Goal: Check status: Check status

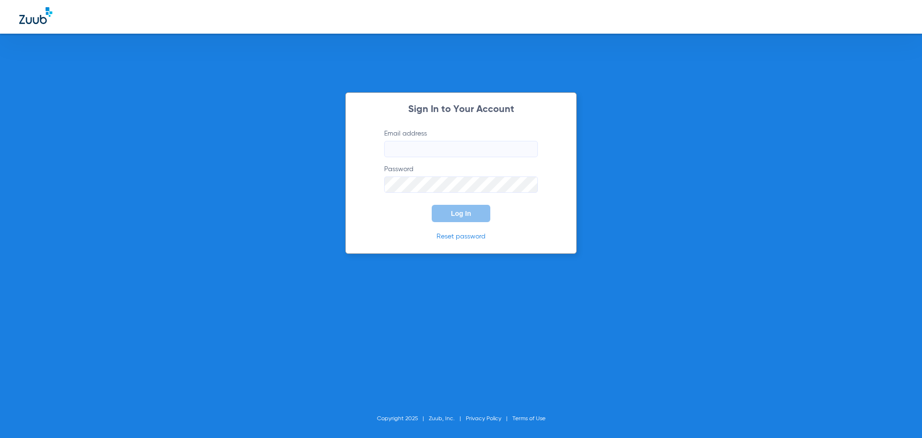
click at [405, 152] on input "Email address" at bounding box center [461, 149] width 154 height 16
type input "[EMAIL_ADDRESS][DOMAIN_NAME]"
click at [432, 205] on button "Log In" at bounding box center [461, 213] width 59 height 17
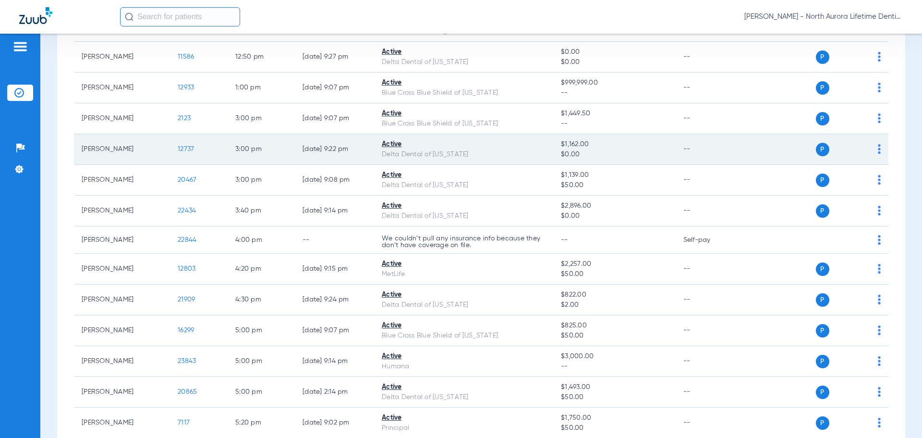
scroll to position [828, 0]
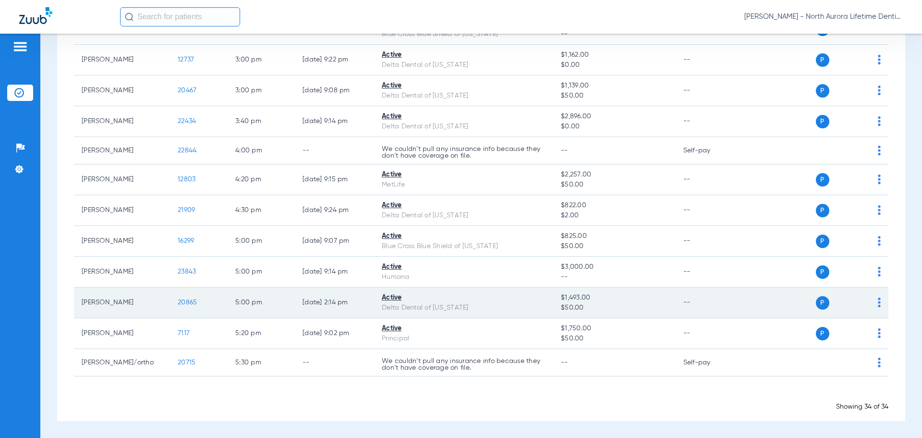
click at [191, 302] on span "20865" at bounding box center [187, 302] width 19 height 7
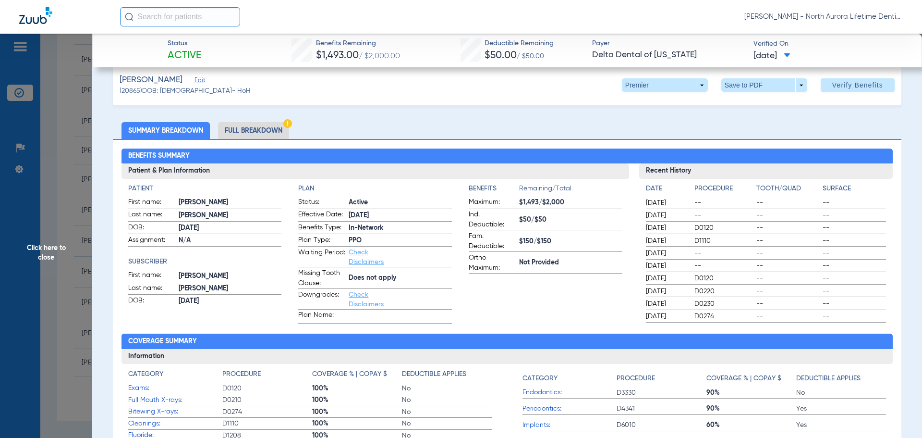
scroll to position [0, 0]
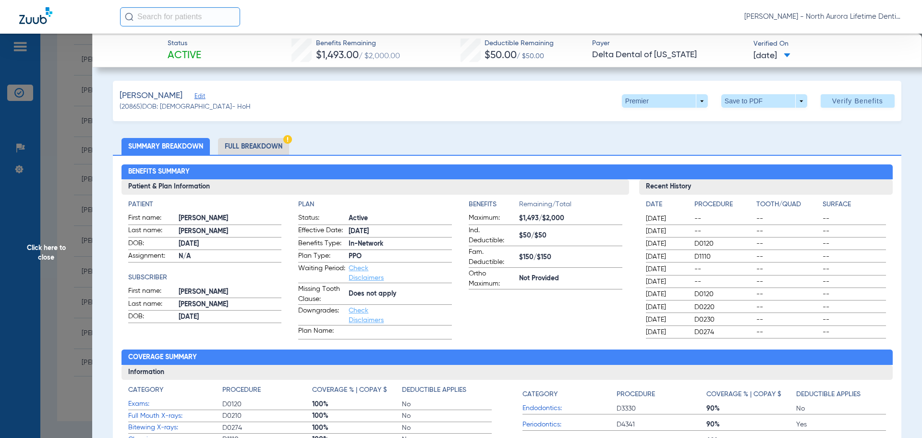
click at [245, 144] on li "Full Breakdown" at bounding box center [253, 146] width 71 height 17
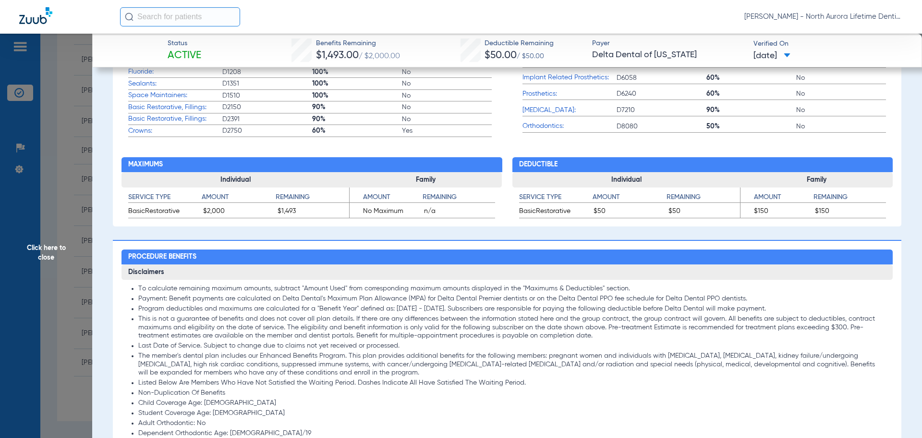
scroll to position [672, 0]
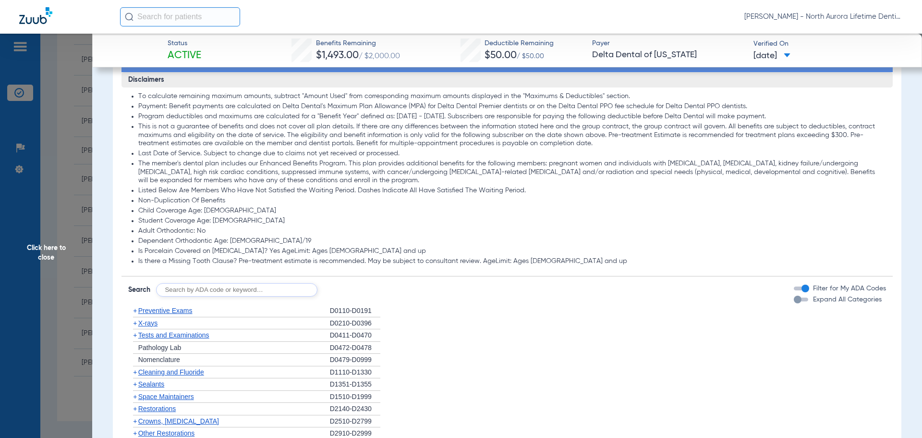
click at [794, 301] on div "button" at bounding box center [798, 299] width 8 height 8
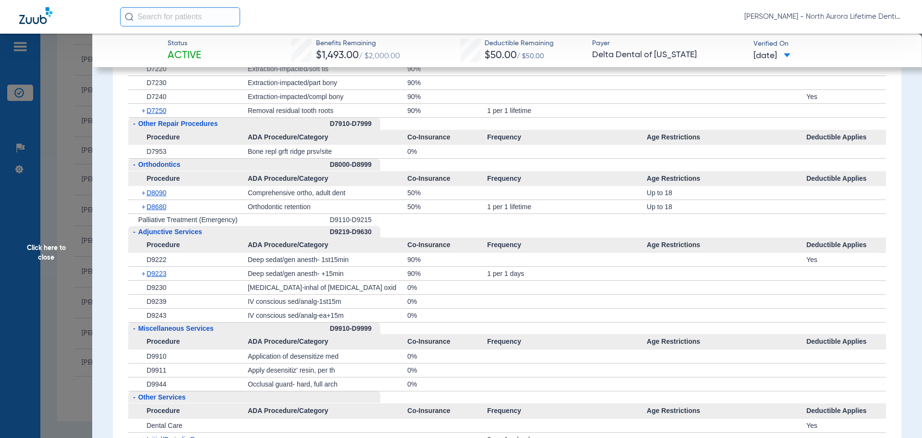
scroll to position [2737, 0]
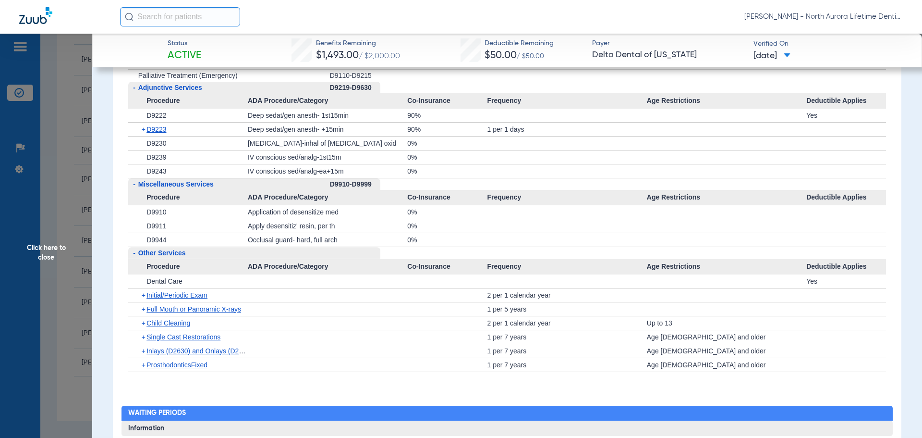
drag, startPoint x: 316, startPoint y: 262, endPoint x: 320, endPoint y: 250, distance: 13.4
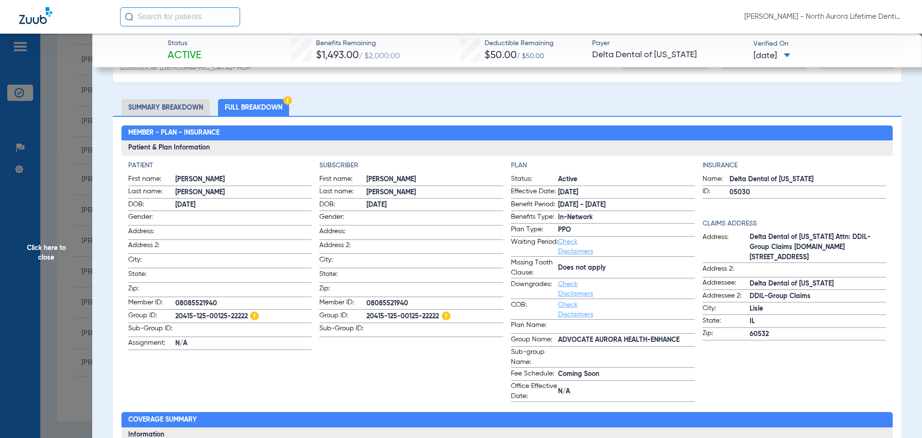
scroll to position [16, 0]
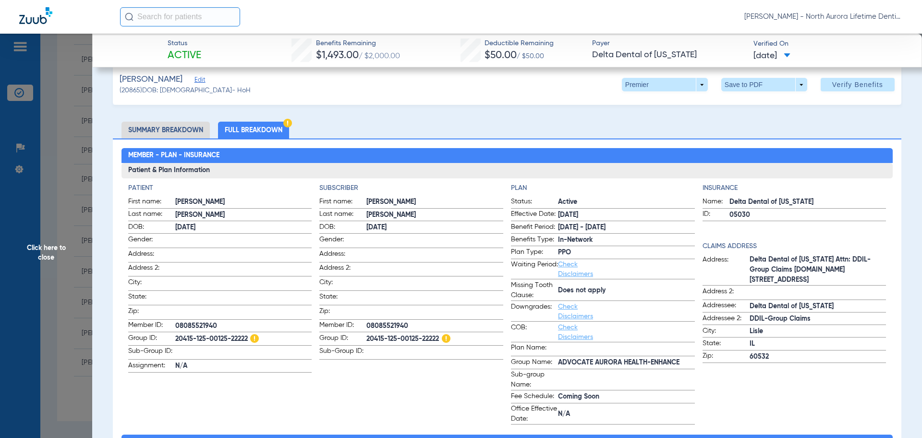
click at [51, 260] on span "Click here to close" at bounding box center [46, 253] width 92 height 438
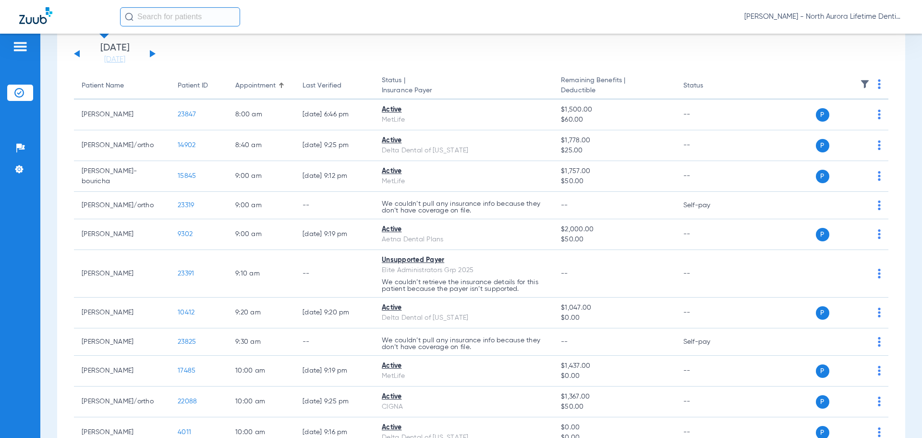
scroll to position [0, 0]
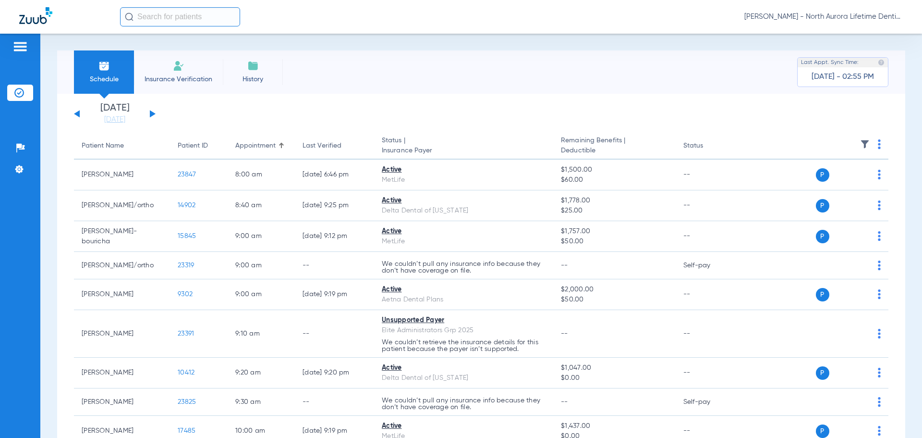
click at [152, 113] on button at bounding box center [153, 113] width 6 height 7
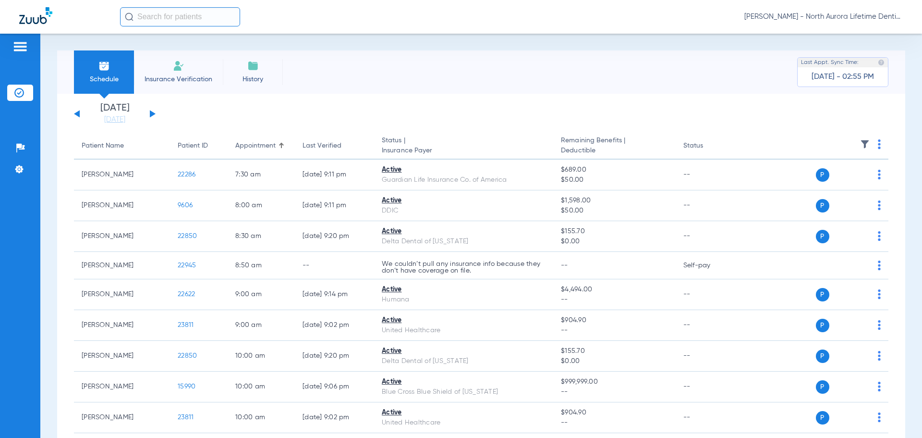
click at [152, 113] on button at bounding box center [153, 113] width 6 height 7
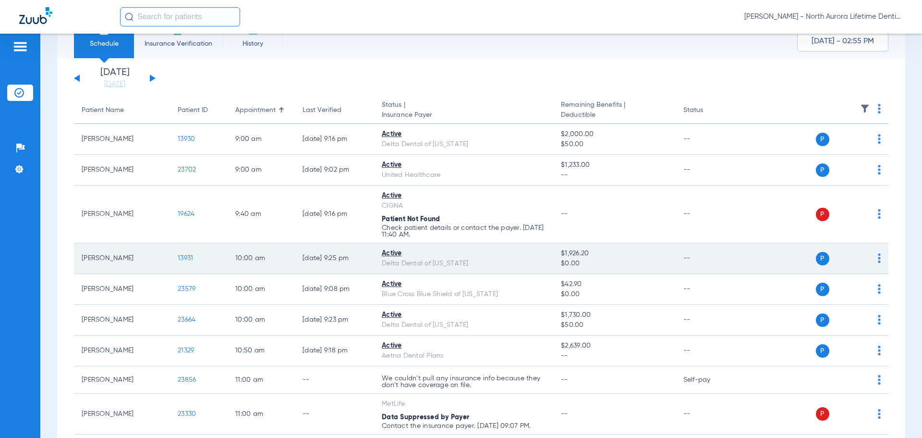
scroll to position [96, 0]
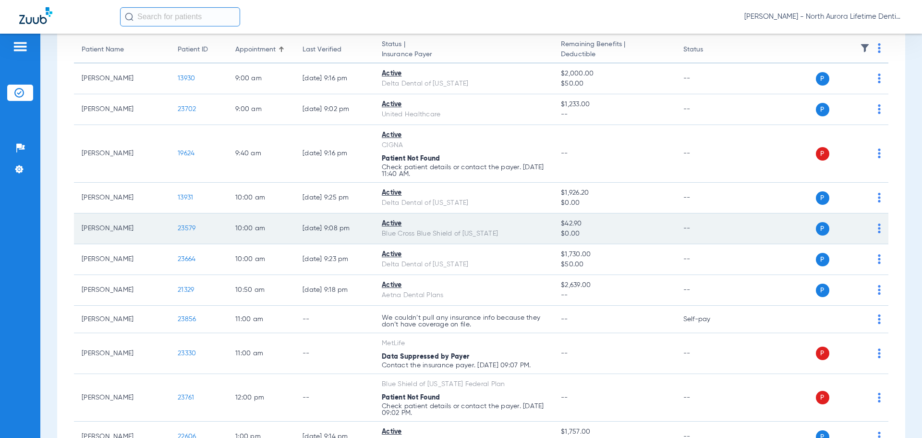
click at [186, 229] on span "23579" at bounding box center [187, 228] width 18 height 7
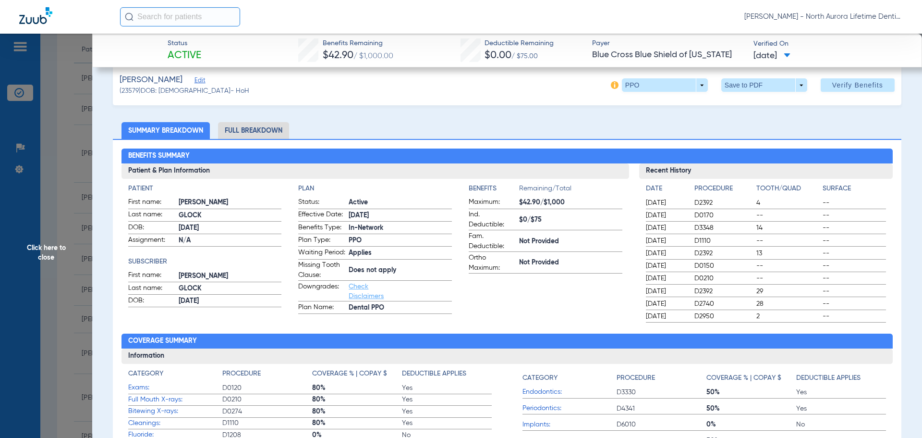
scroll to position [0, 0]
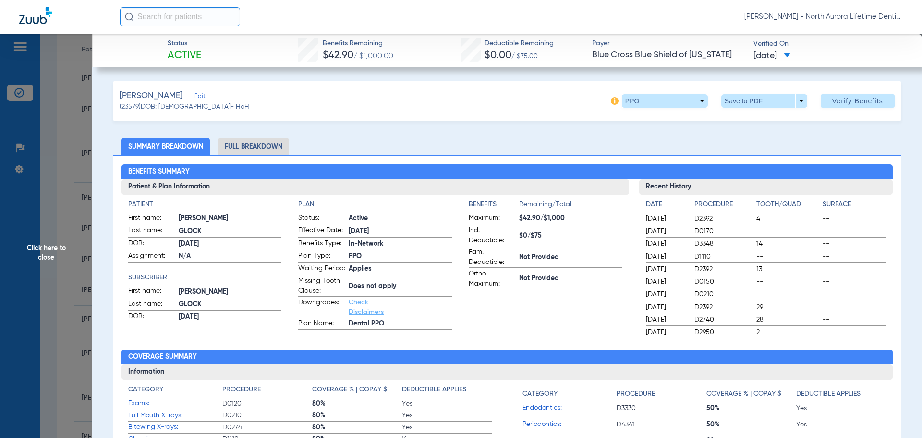
click at [270, 148] on li "Full Breakdown" at bounding box center [253, 146] width 71 height 17
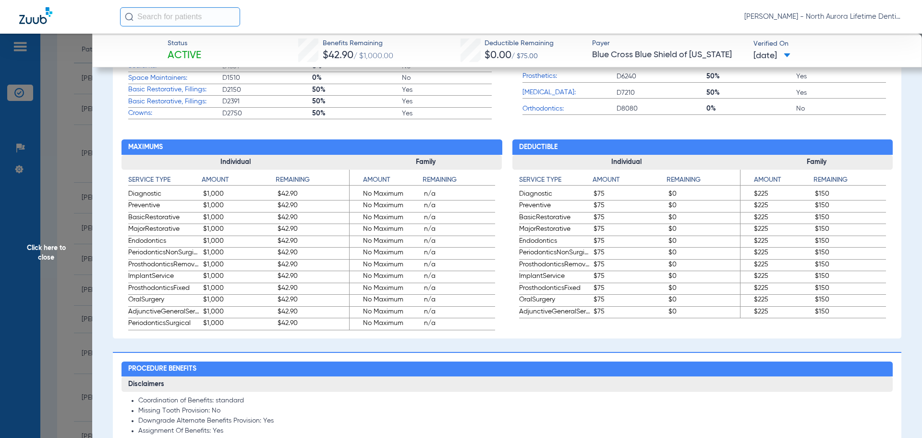
scroll to position [720, 0]
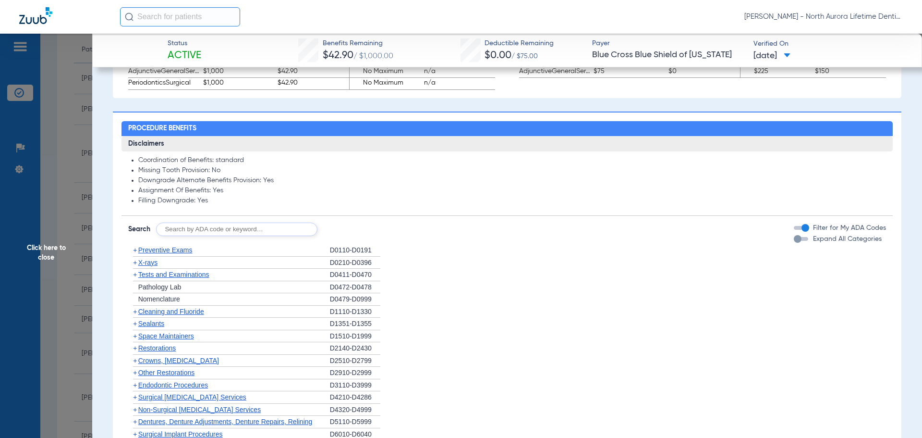
click at [794, 243] on div "button" at bounding box center [798, 239] width 8 height 8
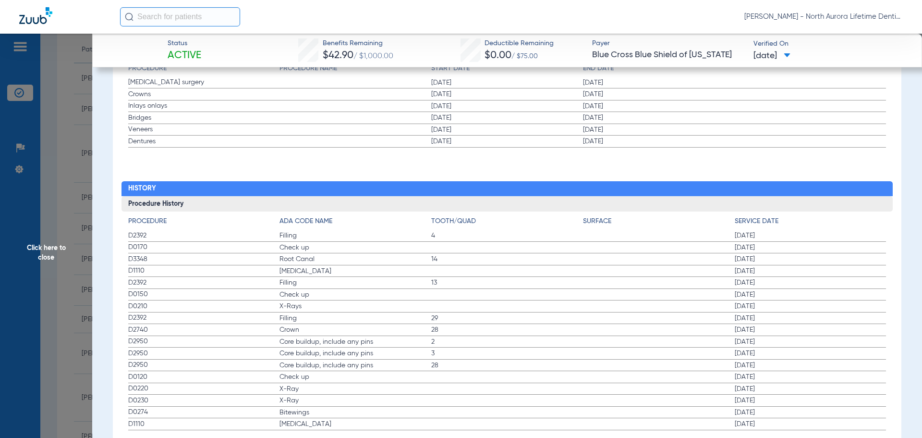
scroll to position [3227, 0]
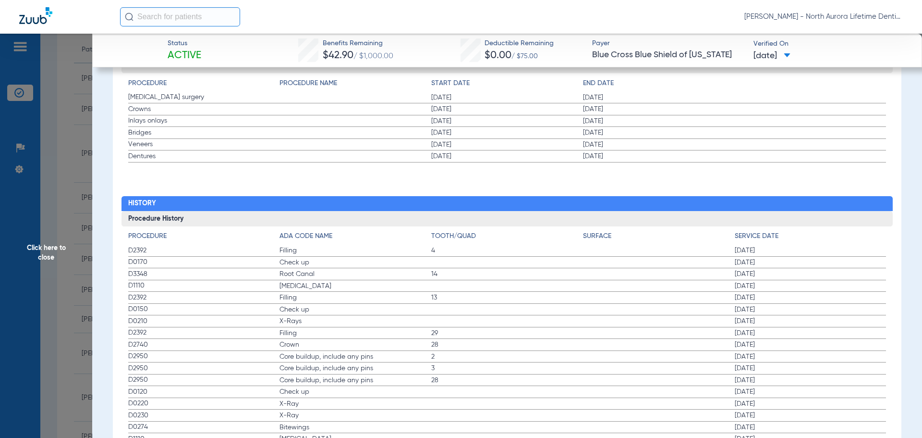
click at [49, 255] on span "Click here to close" at bounding box center [46, 253] width 92 height 438
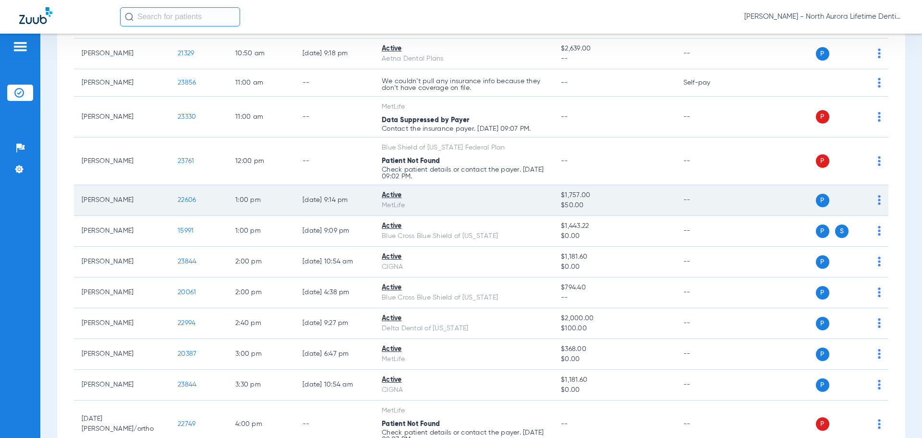
scroll to position [384, 0]
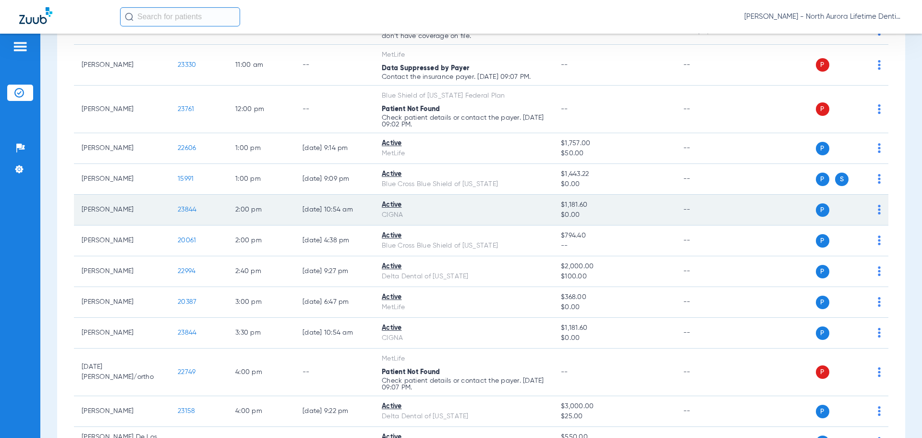
click at [185, 208] on span "23844" at bounding box center [187, 209] width 19 height 7
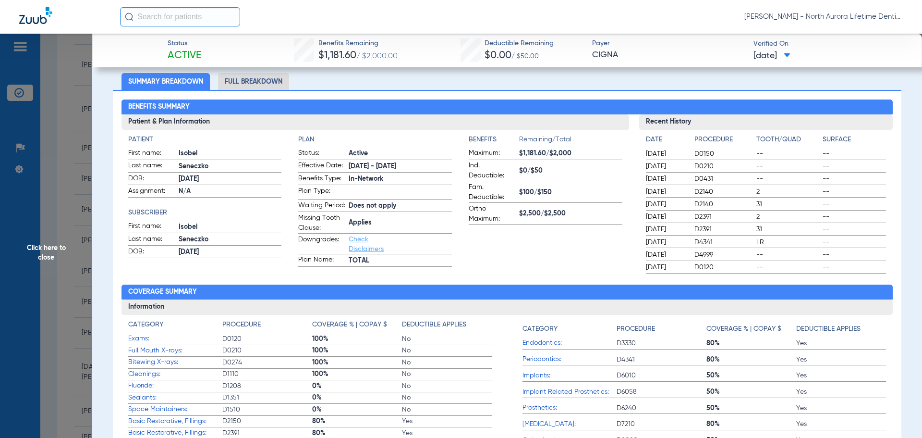
scroll to position [48, 0]
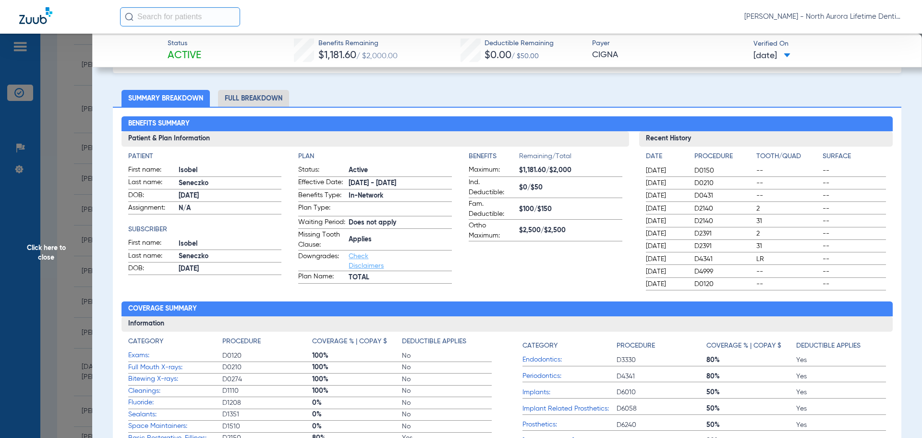
click at [257, 100] on li "Full Breakdown" at bounding box center [253, 98] width 71 height 17
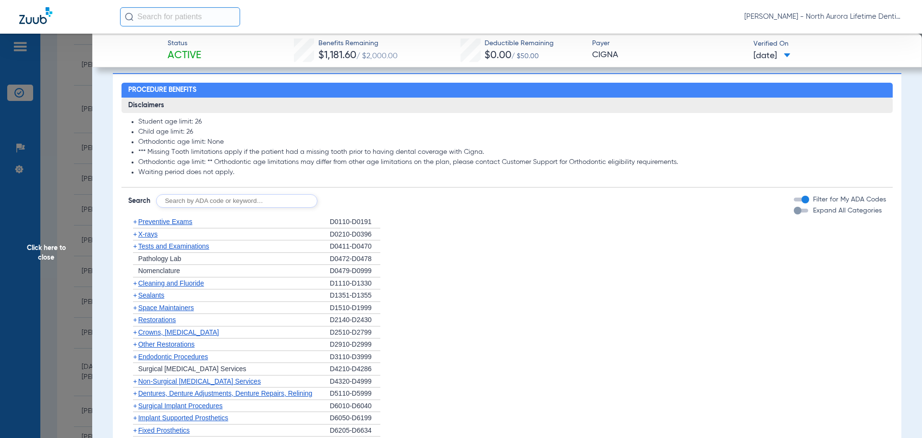
scroll to position [864, 0]
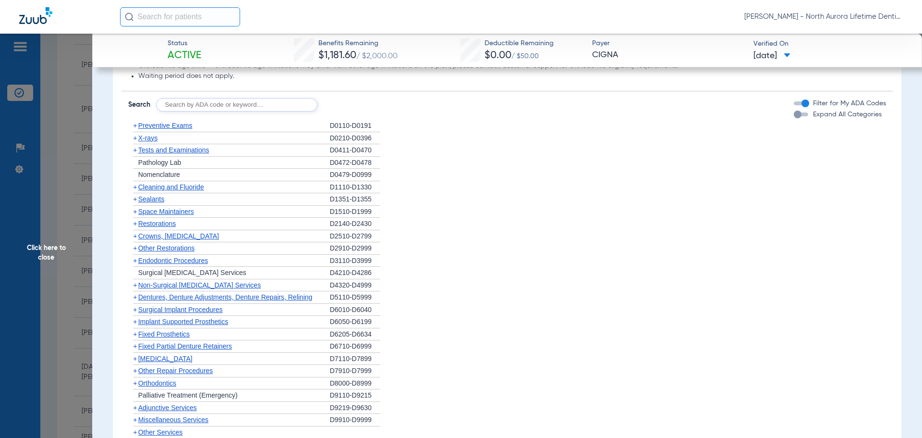
click at [794, 118] on div "button" at bounding box center [798, 114] width 8 height 8
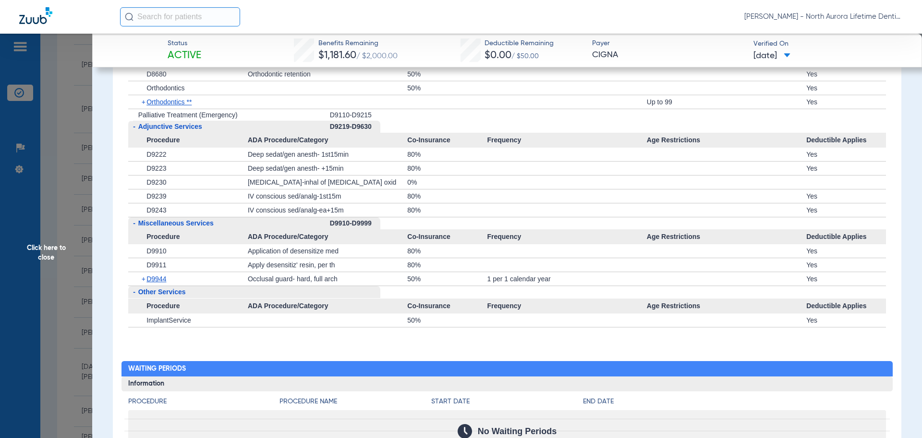
scroll to position [2699, 0]
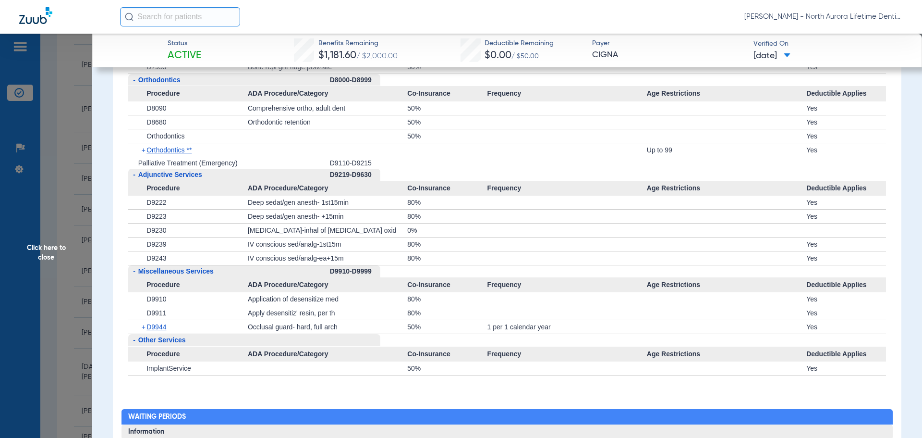
click at [42, 255] on span "Click here to close" at bounding box center [46, 253] width 92 height 438
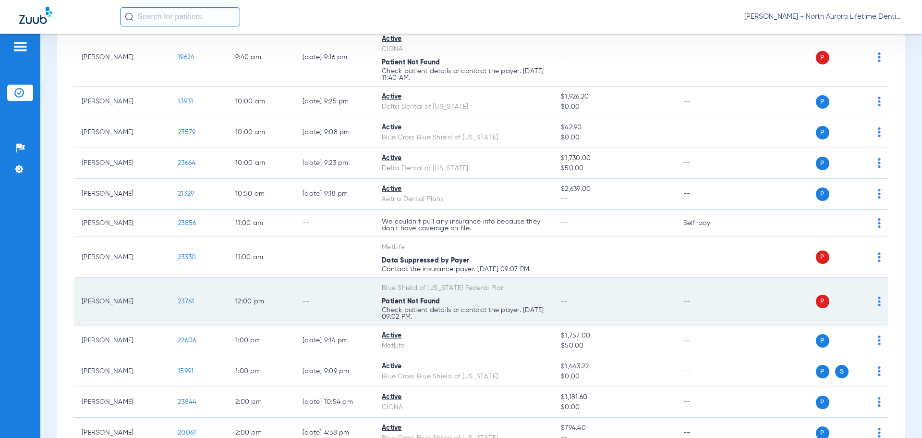
scroll to position [48, 0]
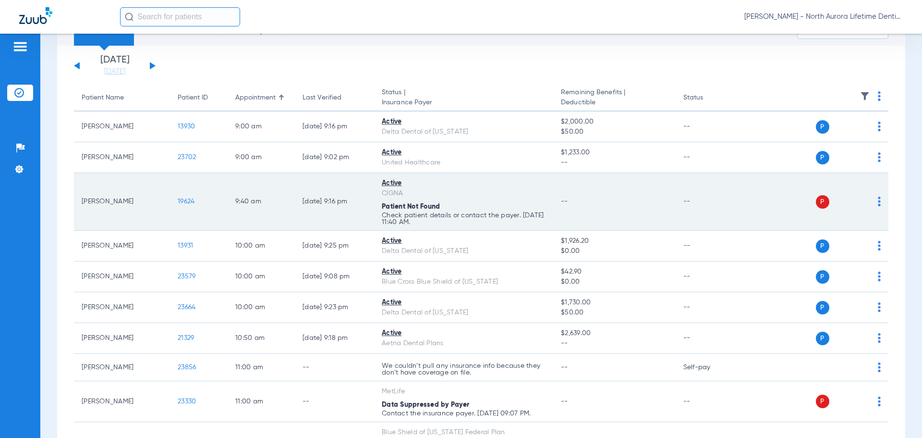
click at [187, 199] on span "19624" at bounding box center [186, 201] width 17 height 7
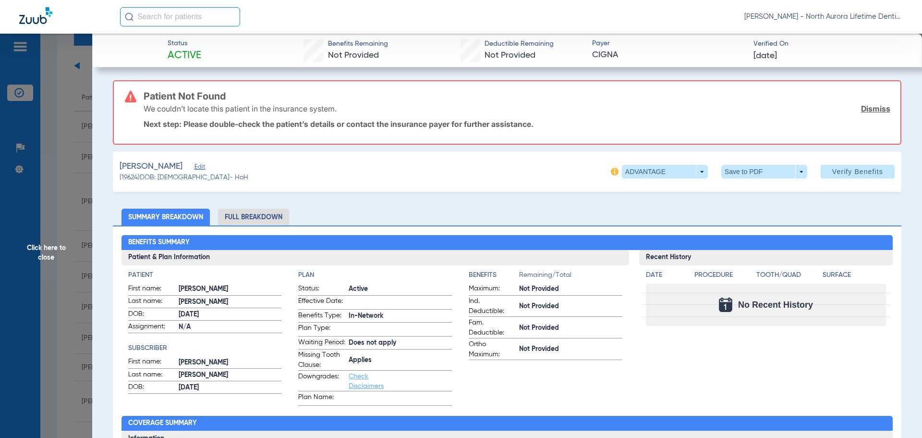
scroll to position [0, 0]
click at [265, 218] on li "Full Breakdown" at bounding box center [253, 217] width 71 height 17
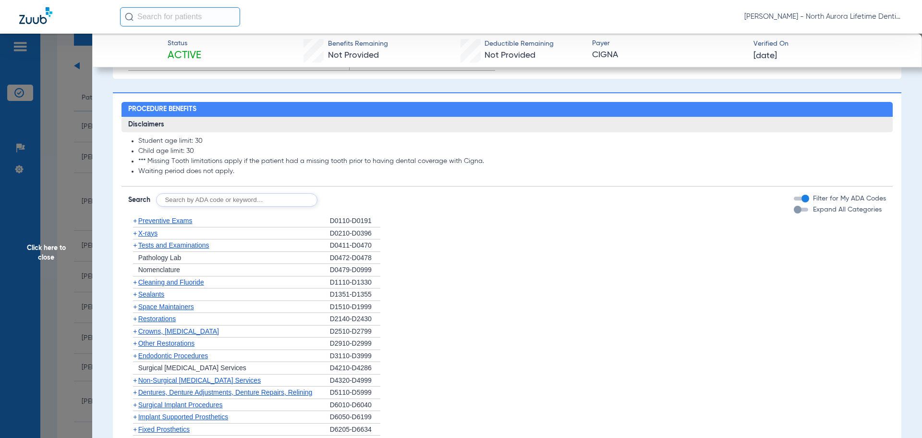
scroll to position [816, 0]
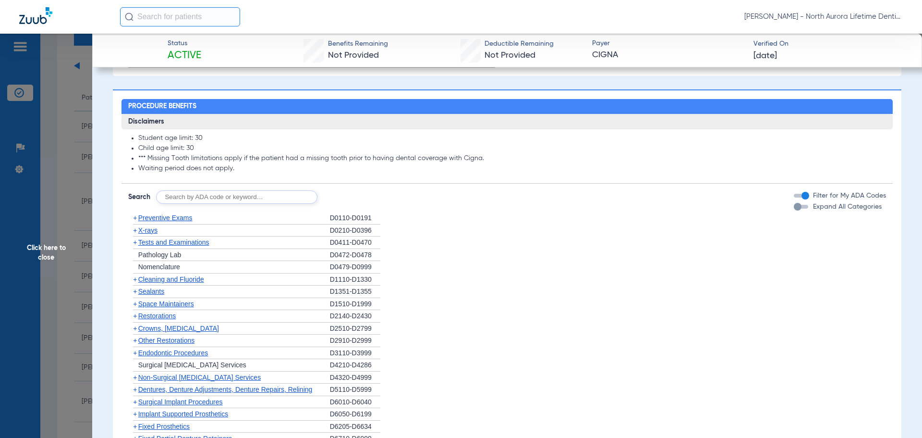
click at [794, 210] on div "button" at bounding box center [798, 207] width 8 height 8
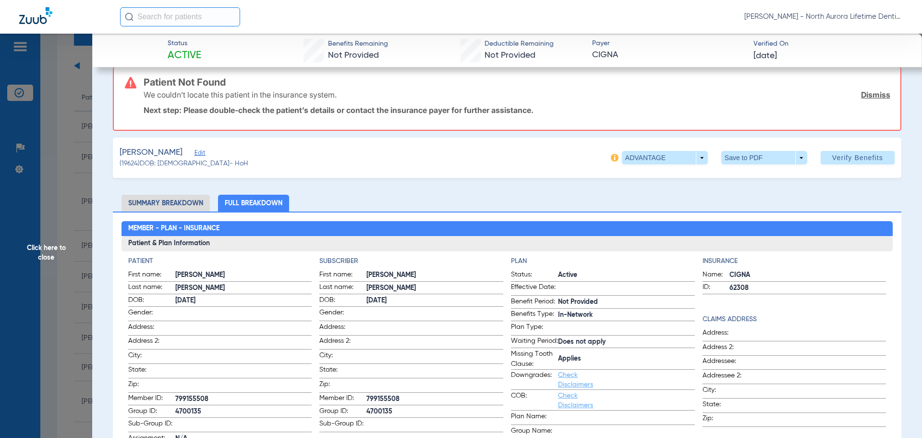
scroll to position [0, 0]
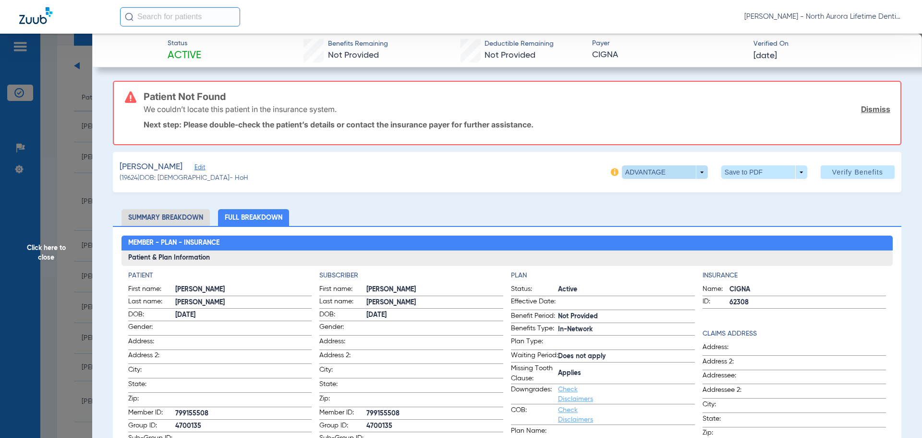
click at [693, 173] on span at bounding box center [665, 171] width 86 height 13
click at [693, 173] on div at bounding box center [461, 219] width 922 height 438
click at [189, 221] on li "Summary Breakdown" at bounding box center [166, 217] width 88 height 17
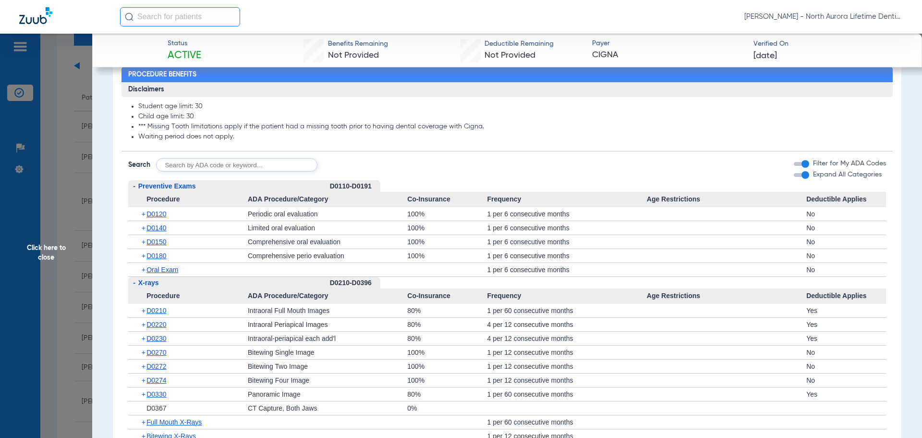
scroll to position [624, 0]
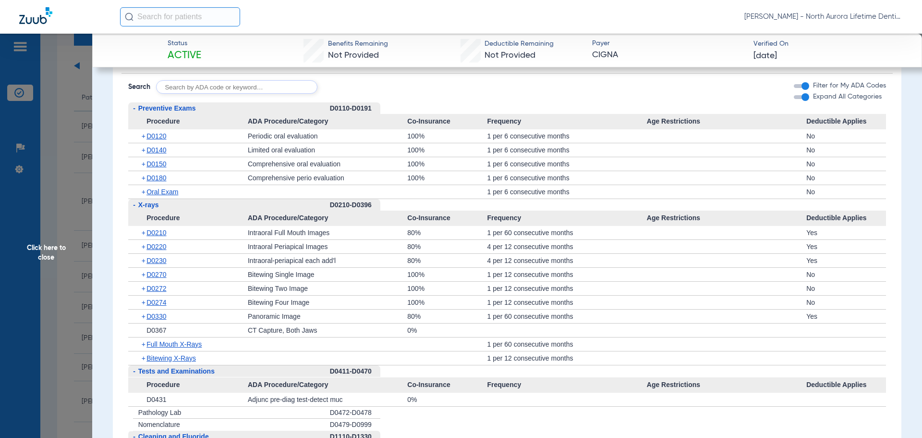
drag, startPoint x: 846, startPoint y: 21, endPoint x: 849, endPoint y: 28, distance: 7.5
click at [847, 24] on div "[PERSON_NAME] - North Aurora Lifetime Dentistry" at bounding box center [511, 16] width 783 height 19
click at [48, 253] on span "Click here to close" at bounding box center [46, 253] width 92 height 438
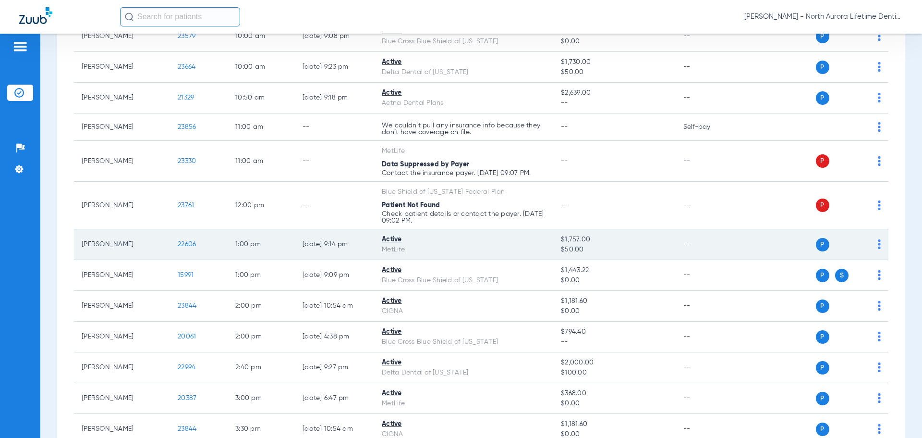
scroll to position [554, 0]
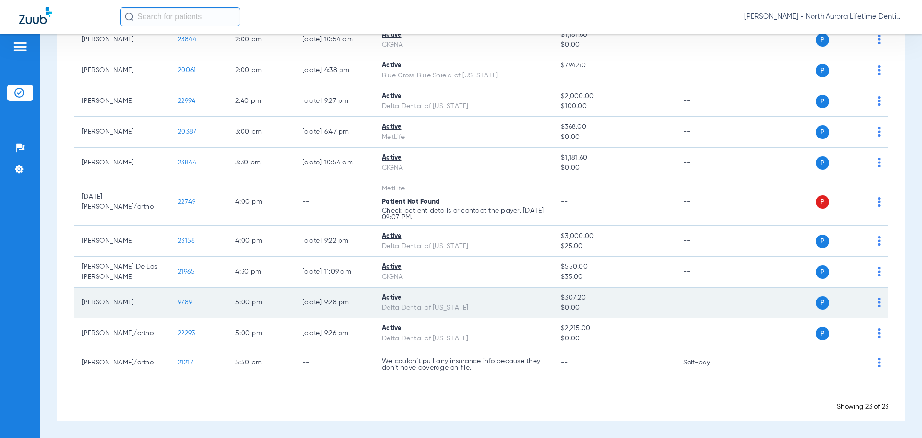
click at [185, 302] on span "9789" at bounding box center [185, 302] width 14 height 7
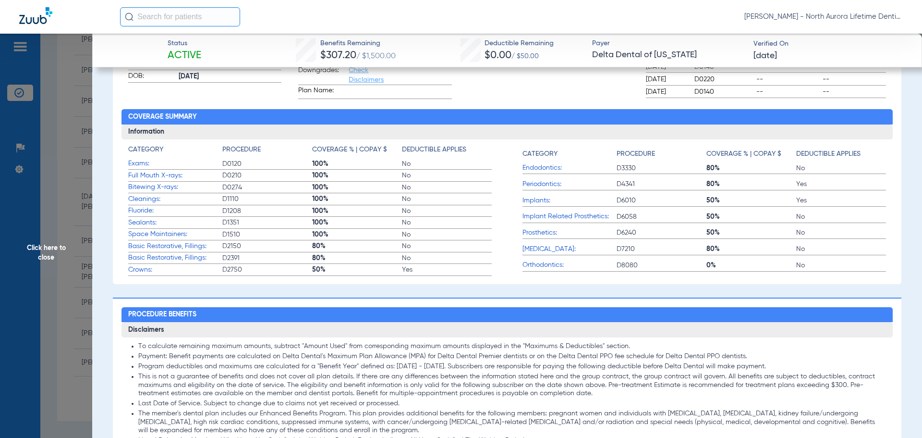
scroll to position [48, 0]
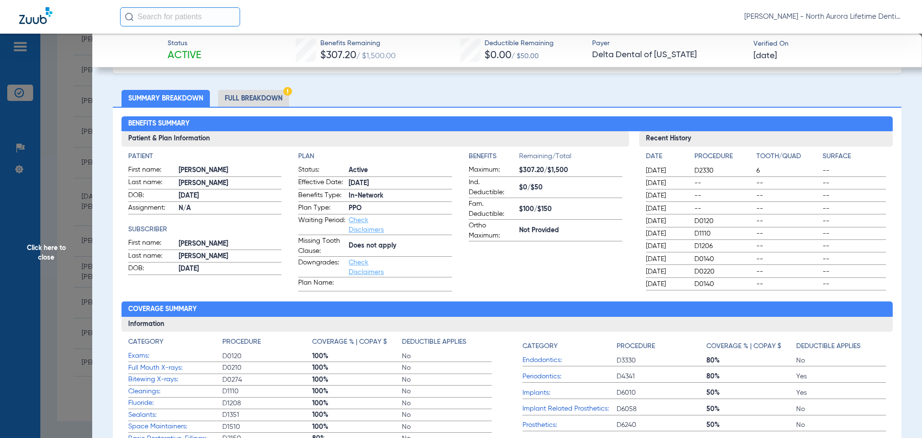
click at [258, 97] on li "Full Breakdown" at bounding box center [253, 98] width 71 height 17
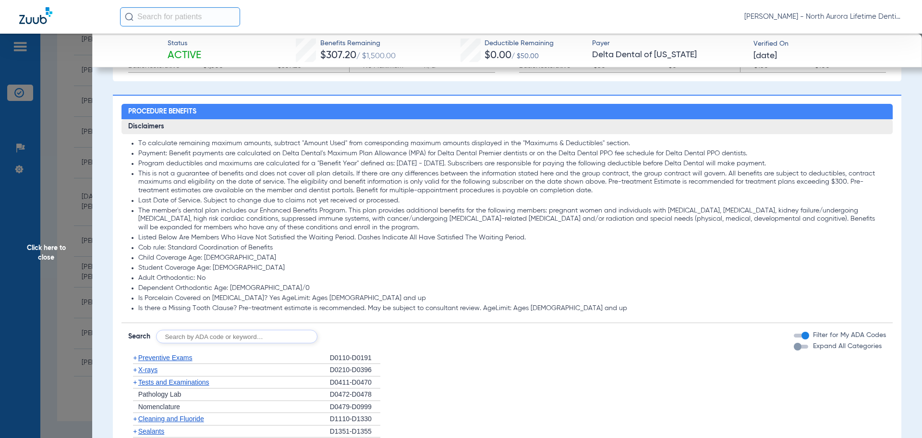
scroll to position [672, 0]
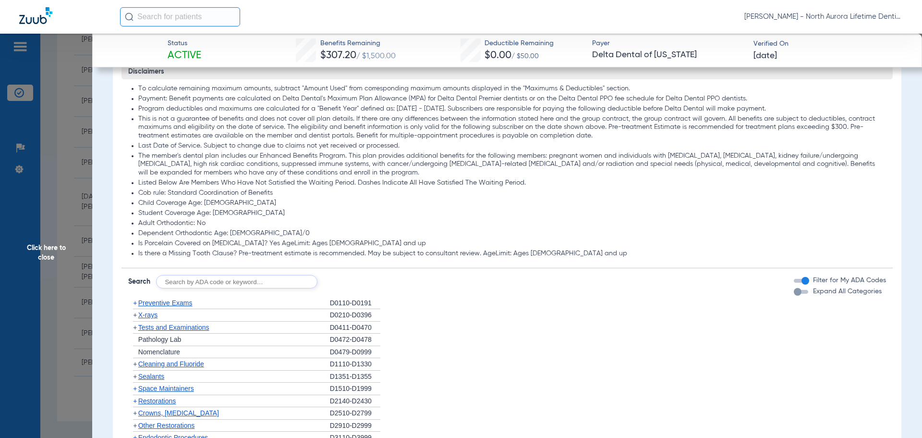
click at [794, 291] on div "button" at bounding box center [798, 292] width 8 height 8
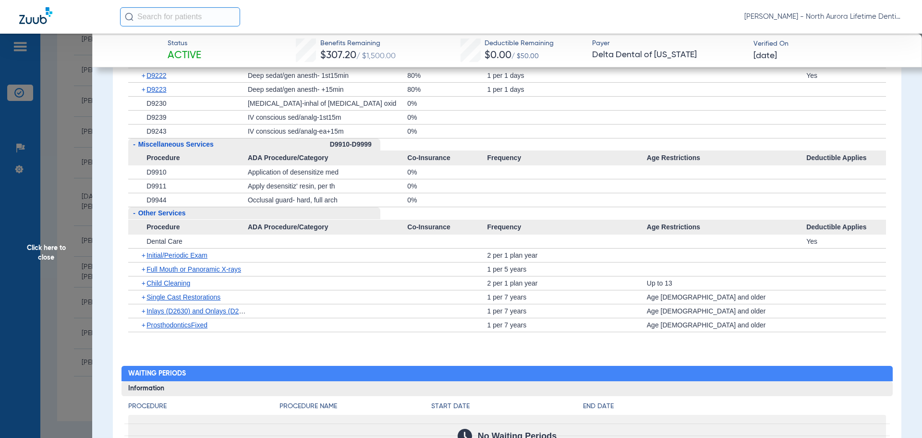
scroll to position [2786, 0]
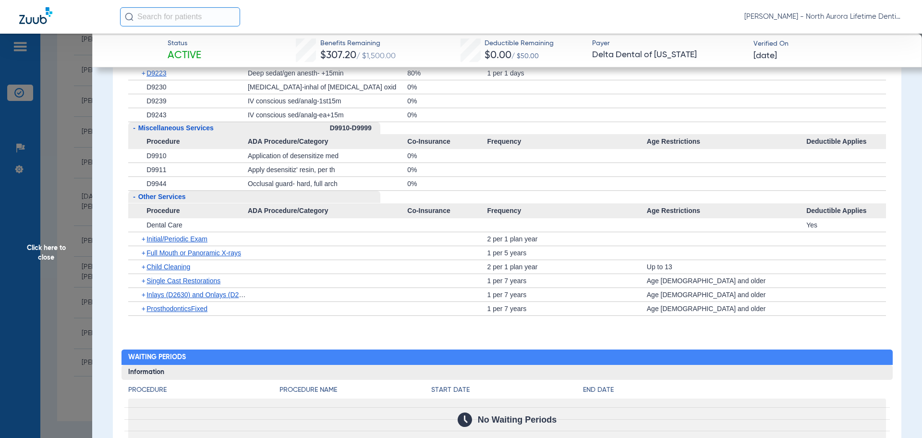
drag, startPoint x: 51, startPoint y: 248, endPoint x: 12, endPoint y: 188, distance: 71.5
click at [51, 248] on span "Click here to close" at bounding box center [46, 253] width 92 height 438
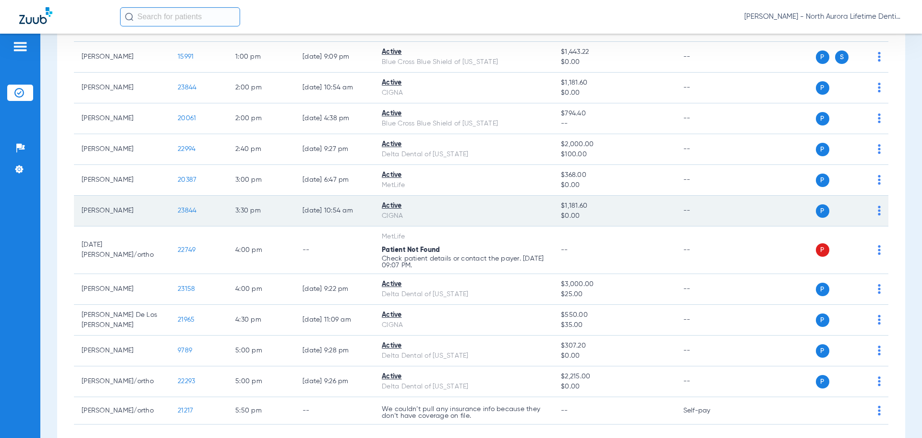
scroll to position [410, 0]
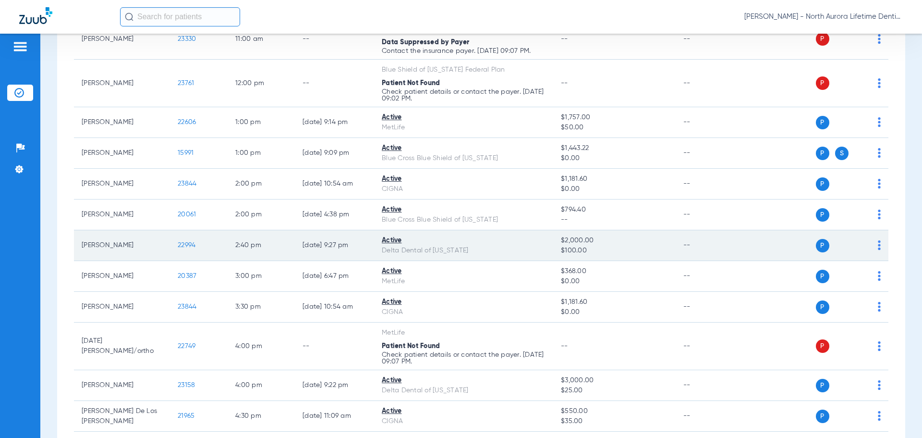
click at [188, 245] on span "22994" at bounding box center [187, 245] width 18 height 7
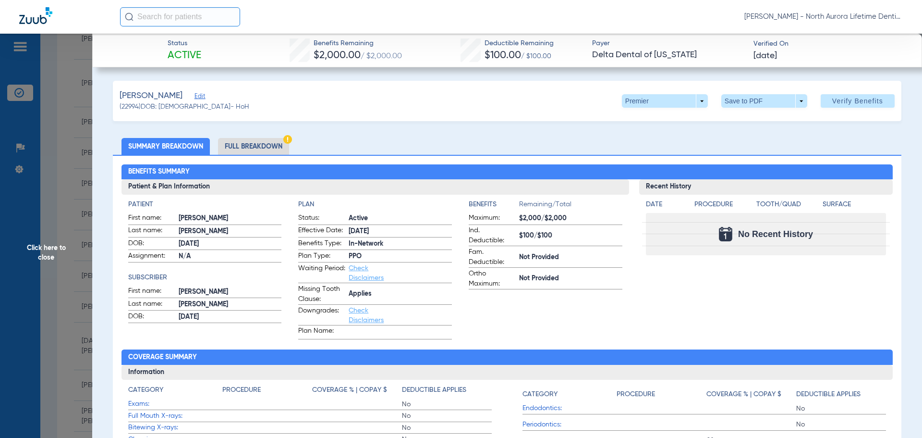
click at [278, 146] on li "Full Breakdown" at bounding box center [253, 146] width 71 height 17
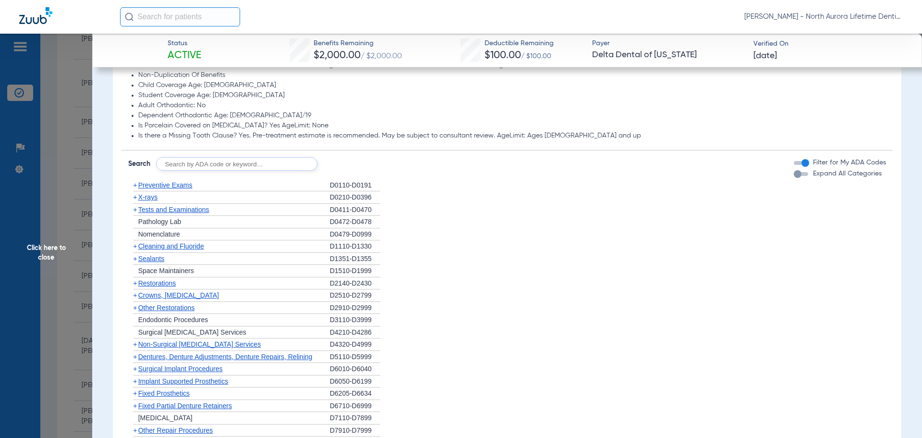
scroll to position [864, 0]
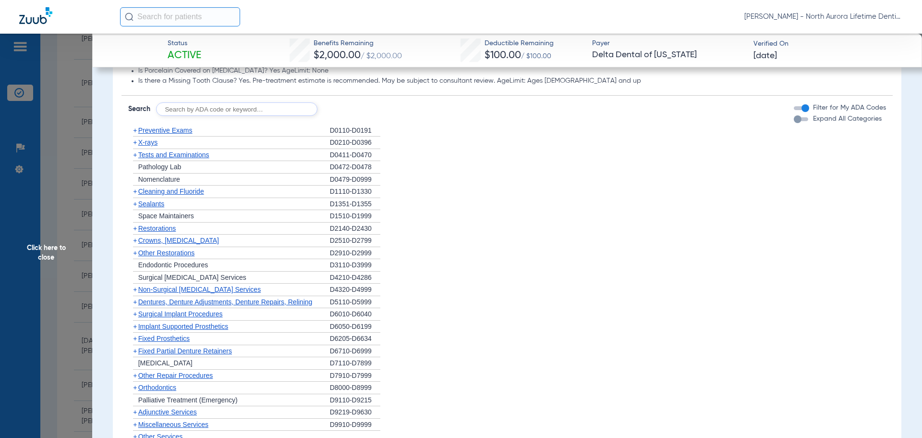
click at [794, 122] on div "button" at bounding box center [798, 119] width 8 height 8
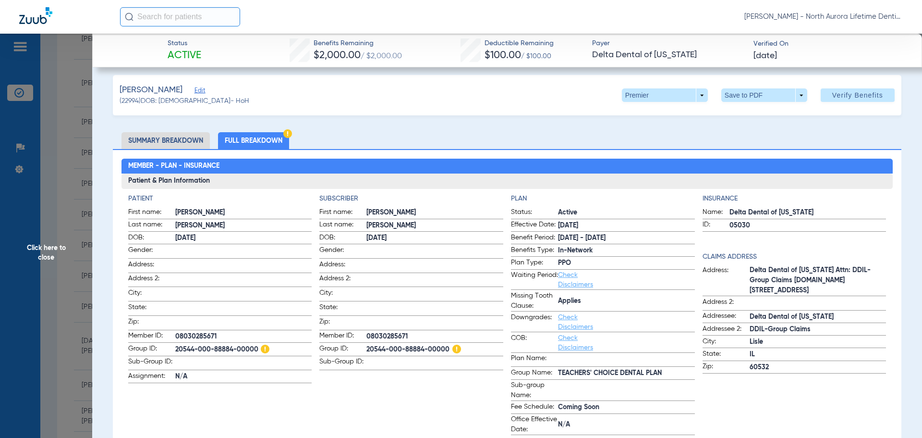
scroll to position [0, 0]
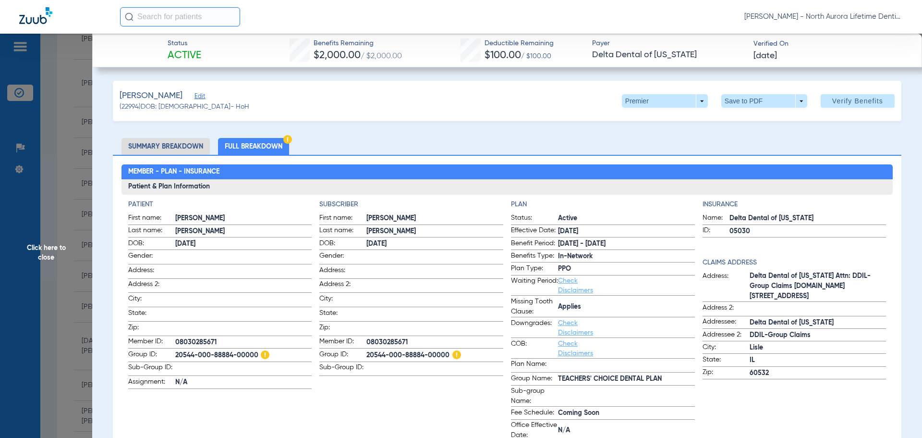
click at [157, 145] on li "Summary Breakdown" at bounding box center [166, 146] width 88 height 17
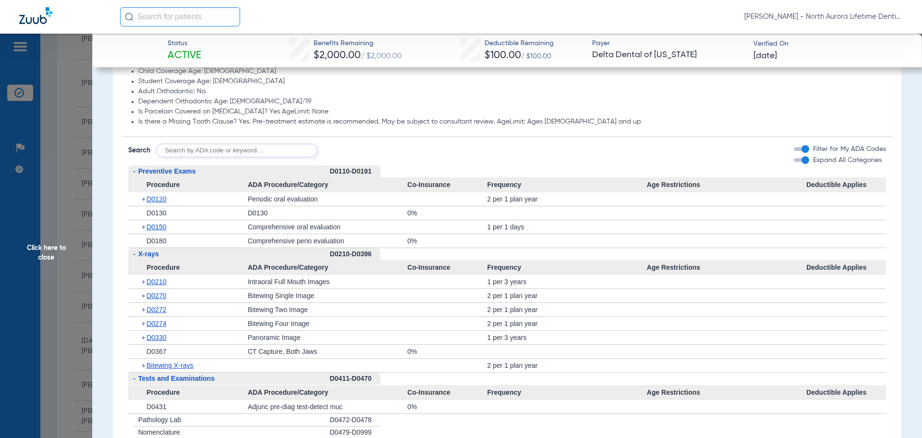
scroll to position [720, 0]
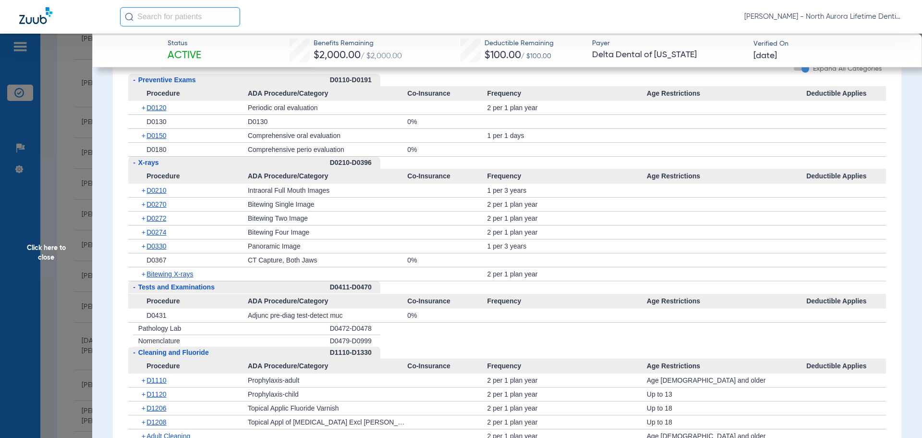
click at [50, 253] on span "Click here to close" at bounding box center [46, 253] width 92 height 438
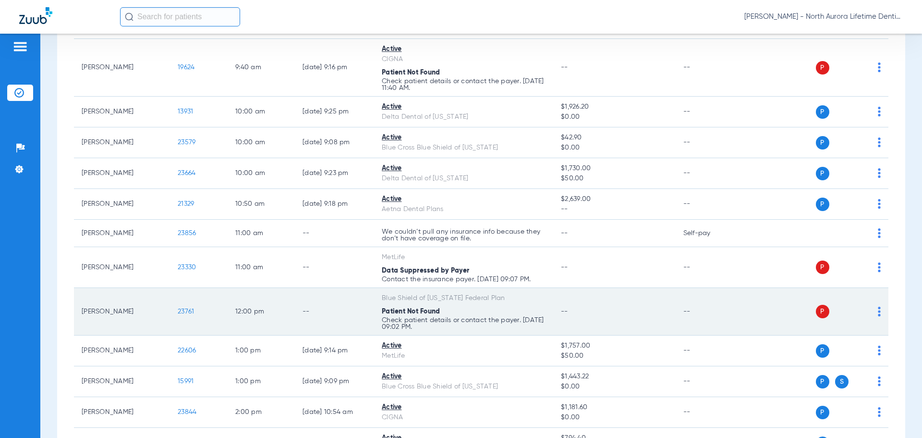
scroll to position [314, 0]
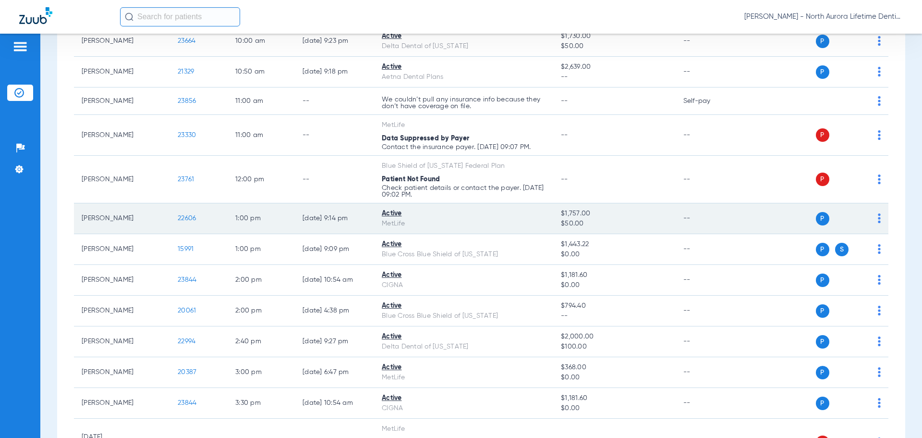
click at [182, 216] on span "22606" at bounding box center [187, 218] width 18 height 7
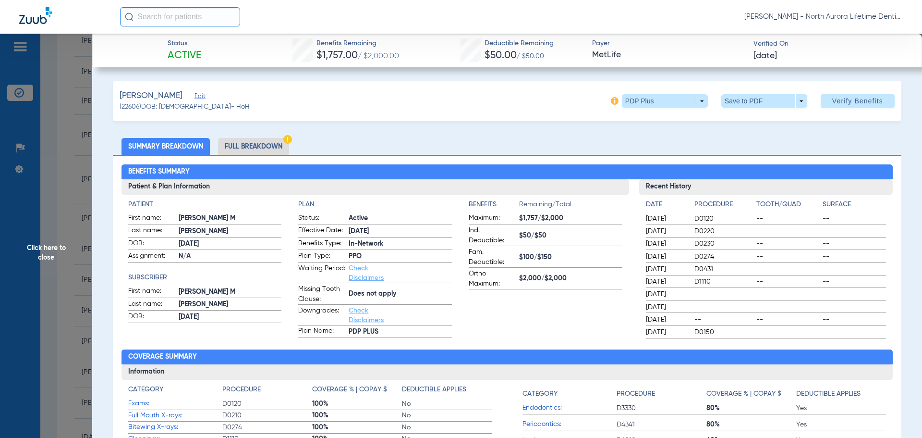
click at [246, 145] on li "Full Breakdown" at bounding box center [253, 146] width 71 height 17
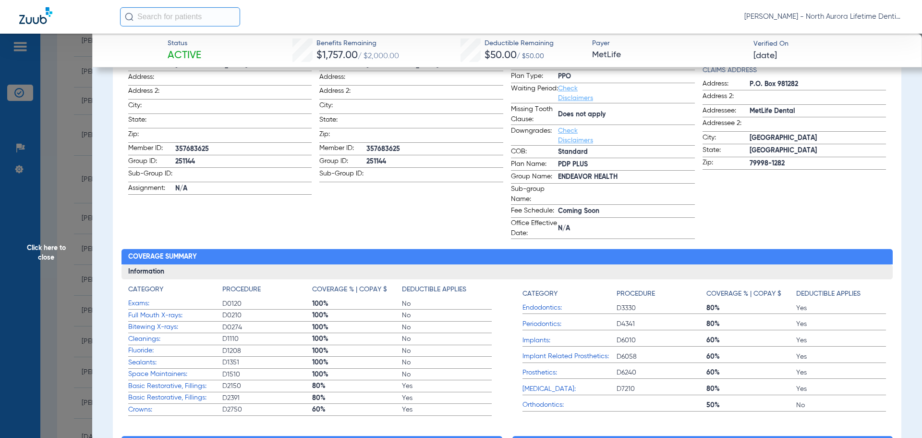
scroll to position [0, 0]
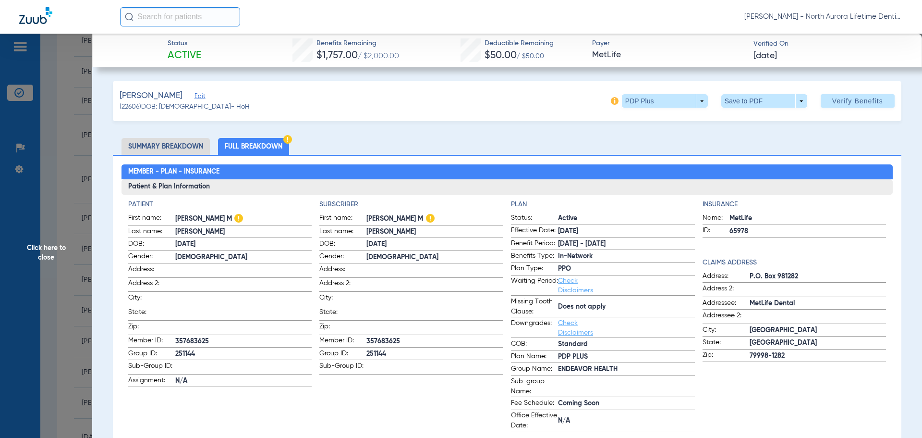
click at [255, 146] on li "Full Breakdown" at bounding box center [253, 146] width 71 height 17
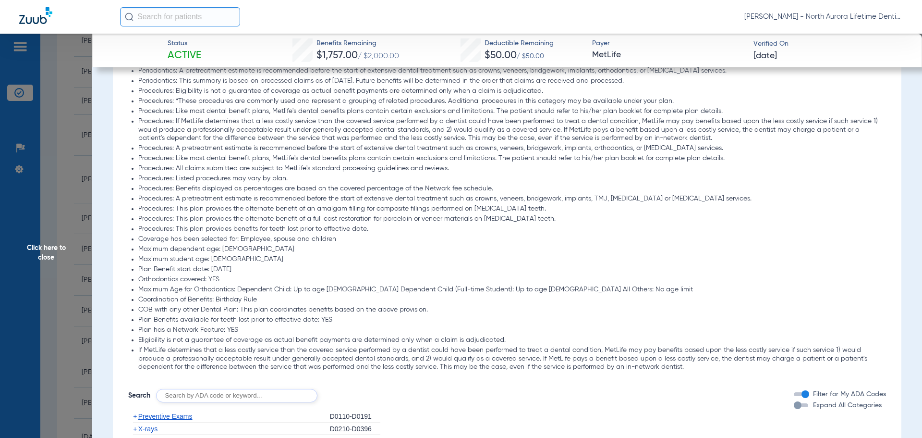
scroll to position [1057, 0]
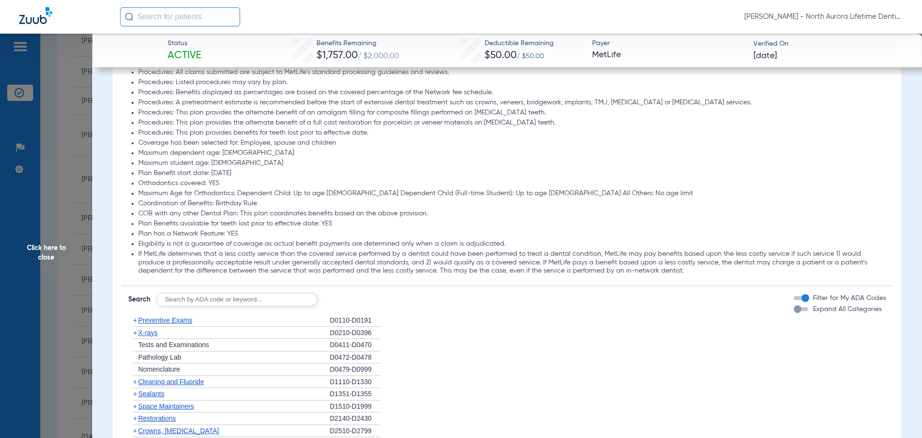
click at [794, 312] on div "button" at bounding box center [798, 309] width 8 height 8
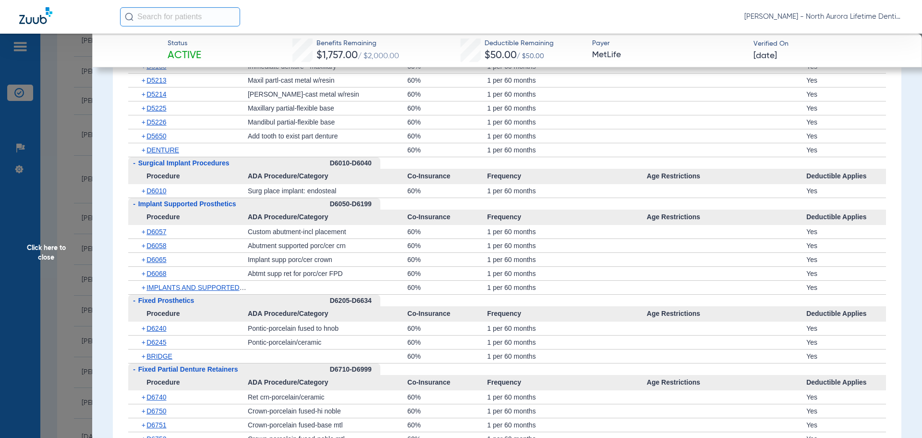
scroll to position [2641, 0]
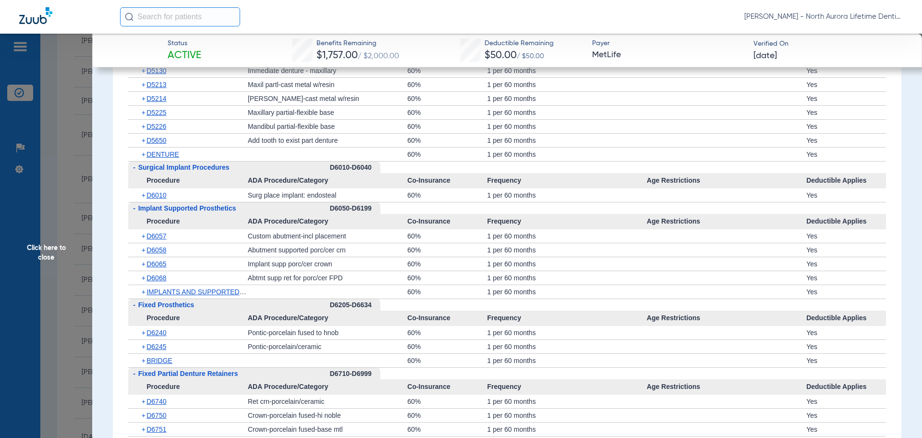
click at [46, 247] on span "Click here to close" at bounding box center [46, 253] width 92 height 438
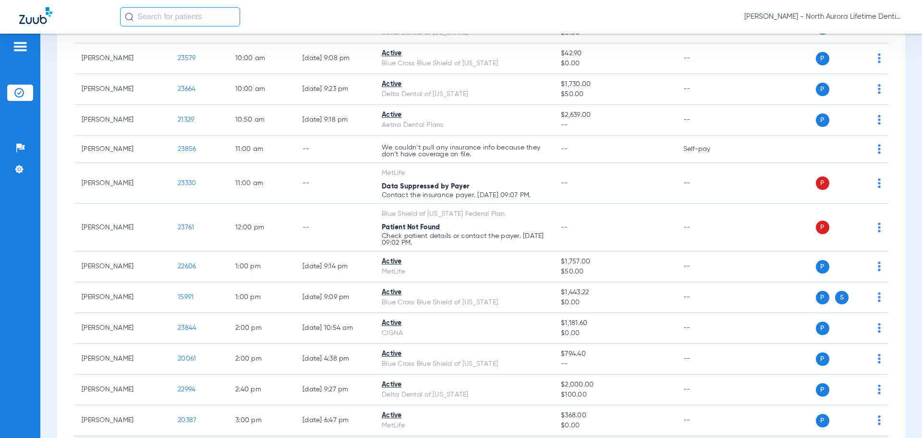
scroll to position [122, 0]
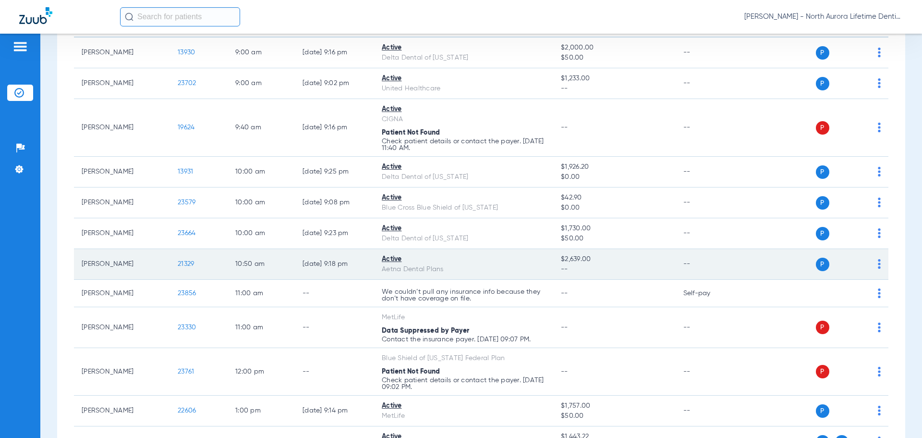
click at [188, 265] on span "21329" at bounding box center [186, 263] width 16 height 7
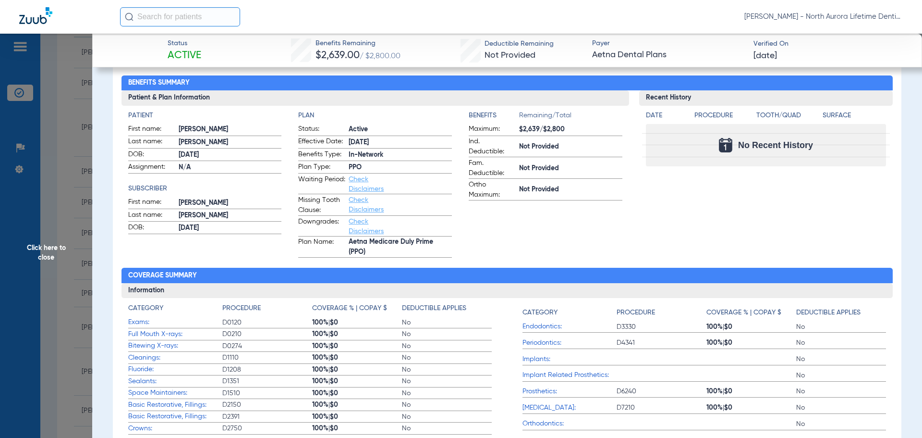
scroll to position [0, 0]
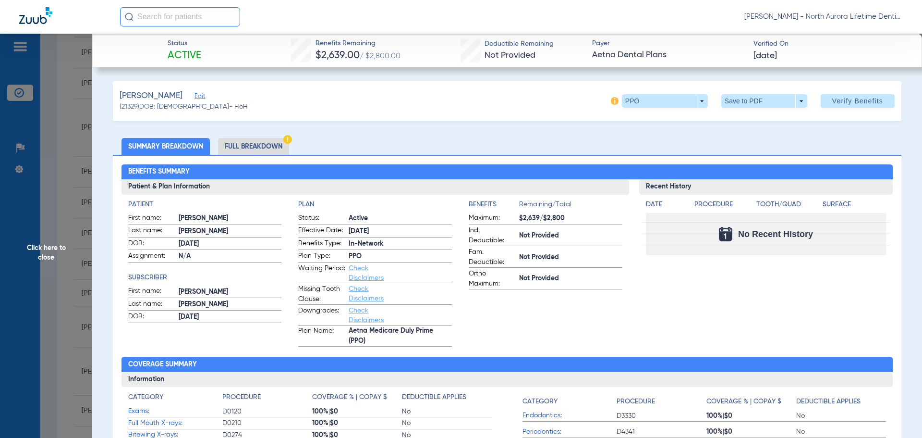
click at [266, 149] on li "Full Breakdown" at bounding box center [253, 146] width 71 height 17
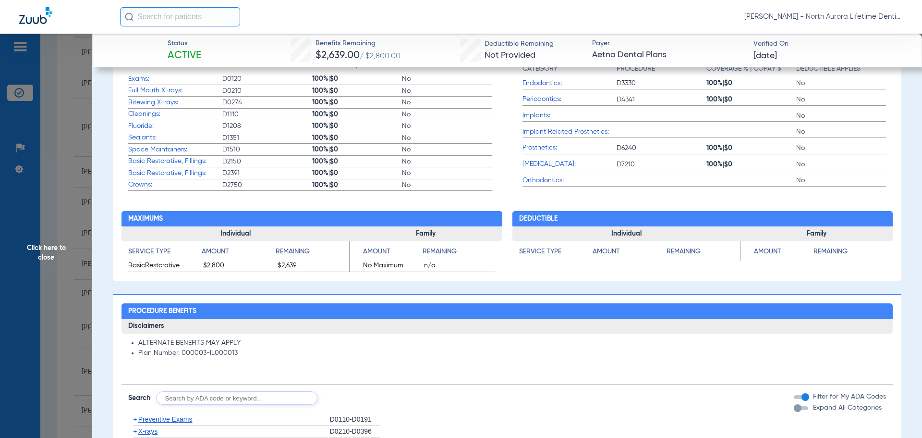
scroll to position [528, 0]
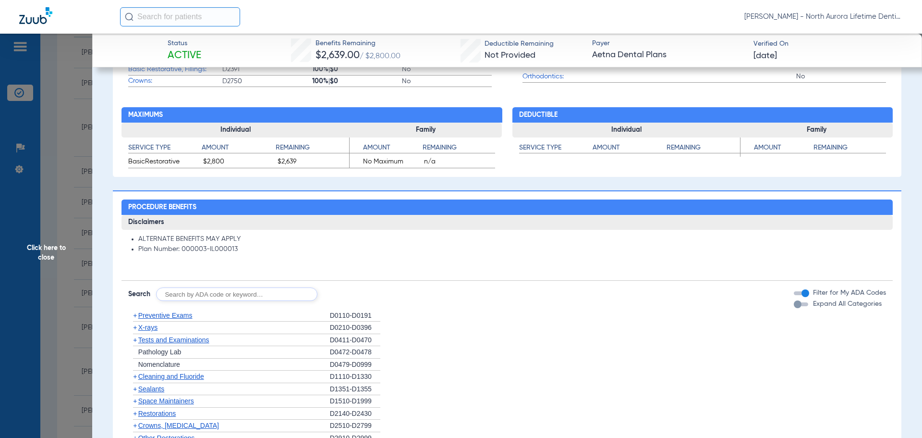
click at [794, 304] on div "button" at bounding box center [798, 304] width 8 height 8
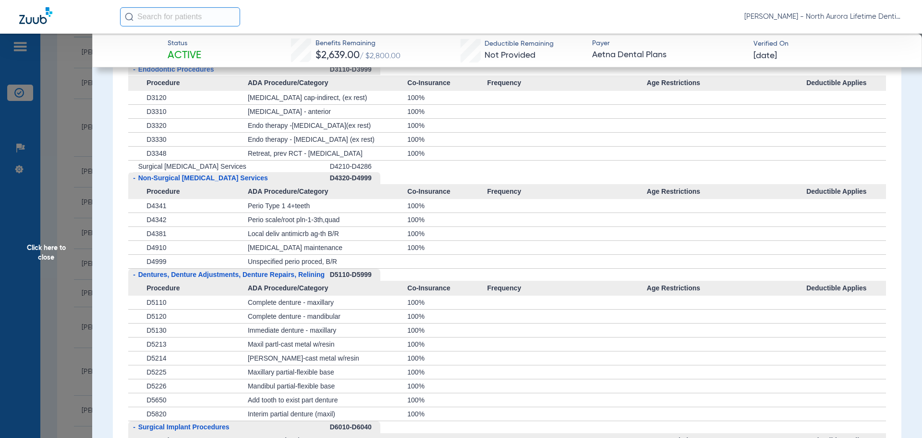
scroll to position [1729, 0]
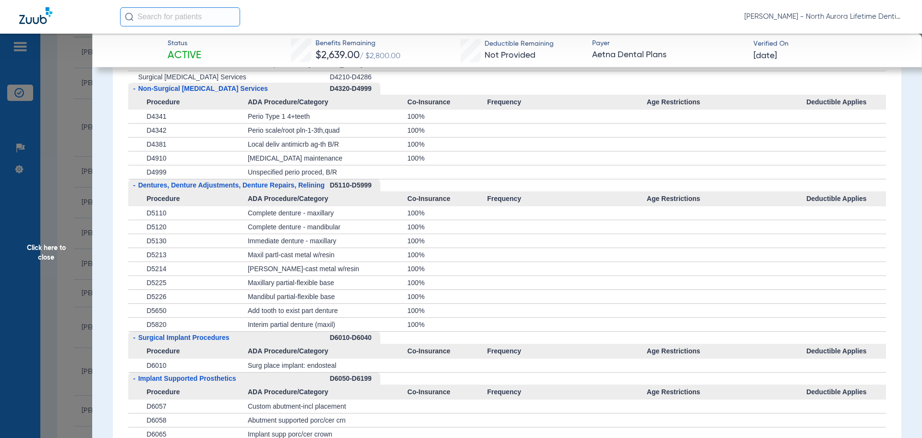
click at [45, 247] on span "Click here to close" at bounding box center [46, 253] width 92 height 438
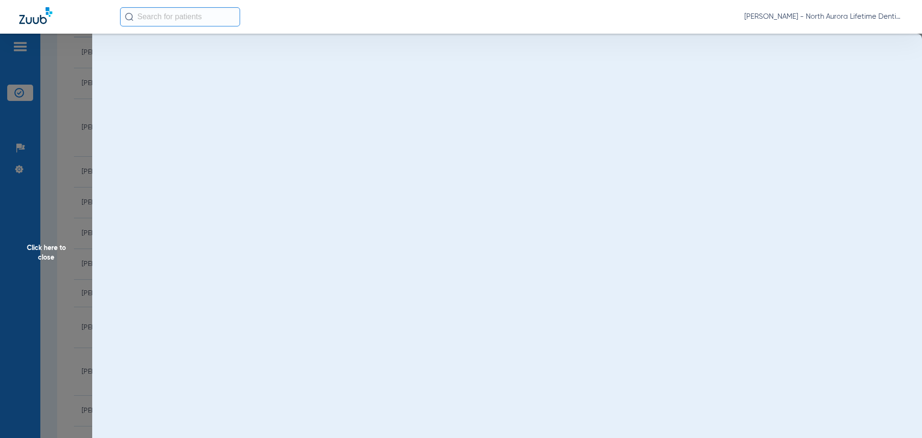
scroll to position [0, 0]
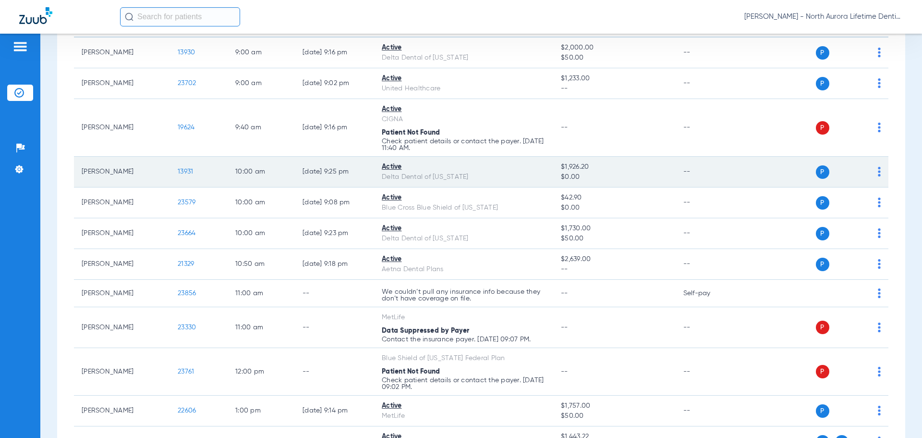
click at [185, 170] on span "13931" at bounding box center [185, 171] width 15 height 7
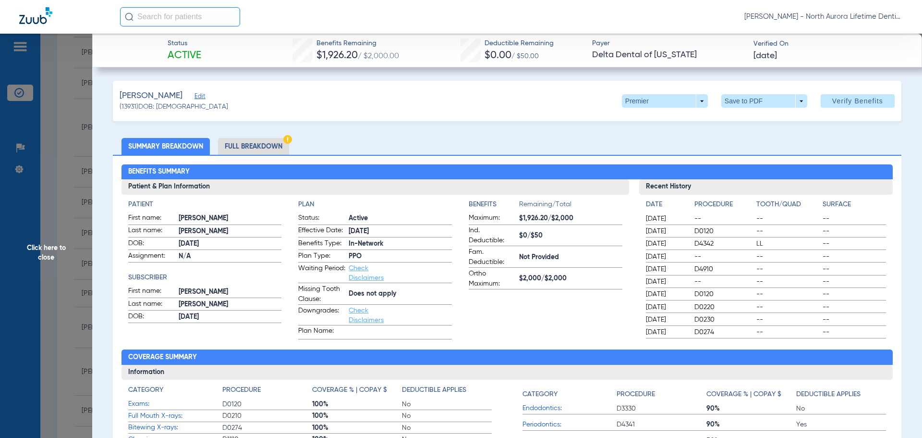
click at [255, 146] on li "Full Breakdown" at bounding box center [253, 146] width 71 height 17
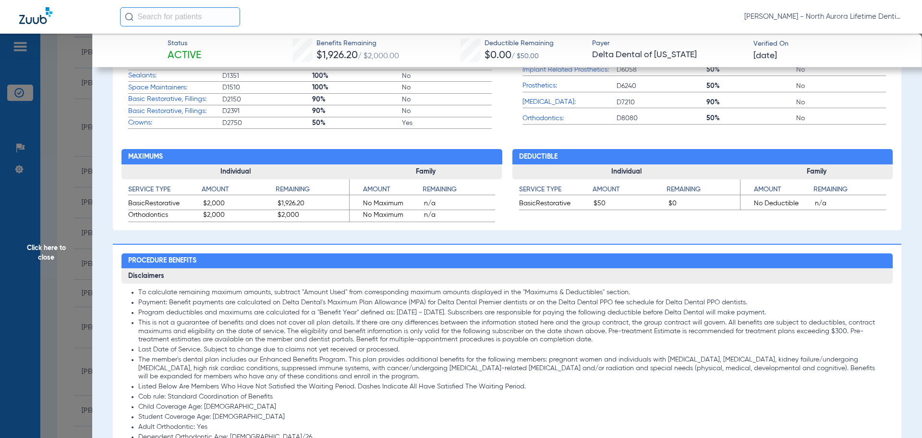
scroll to position [672, 0]
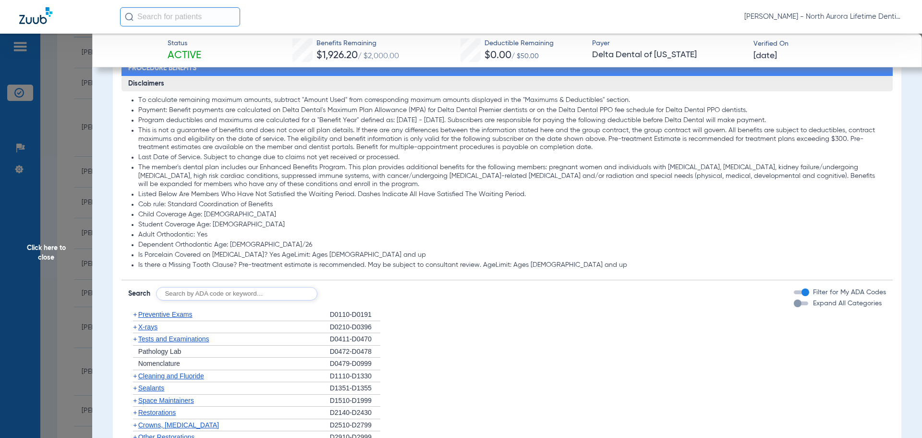
click at [794, 305] on div "button" at bounding box center [798, 303] width 8 height 8
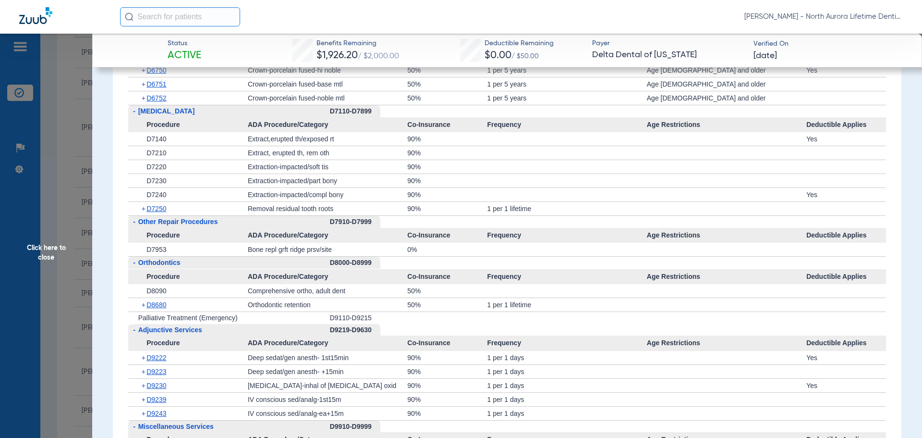
scroll to position [2430, 0]
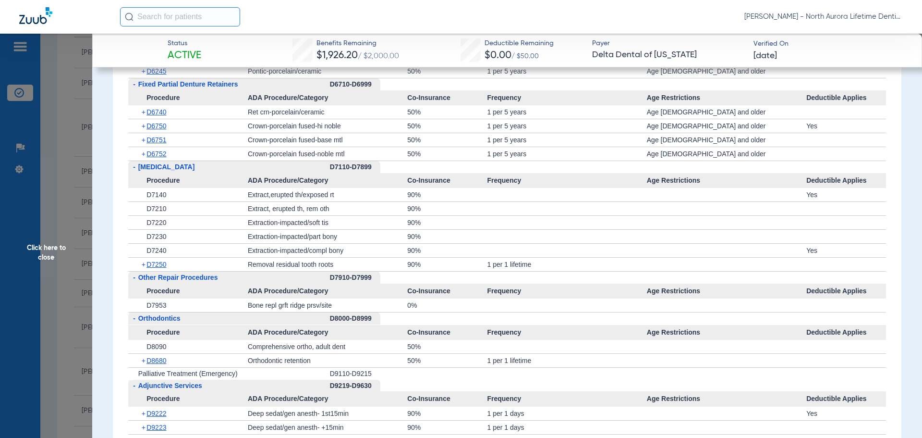
click at [49, 249] on span "Click here to close" at bounding box center [46, 253] width 92 height 438
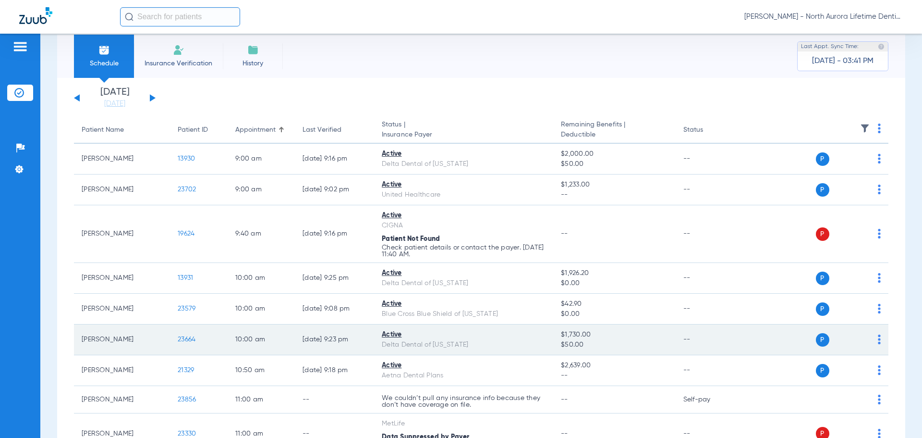
scroll to position [0, 0]
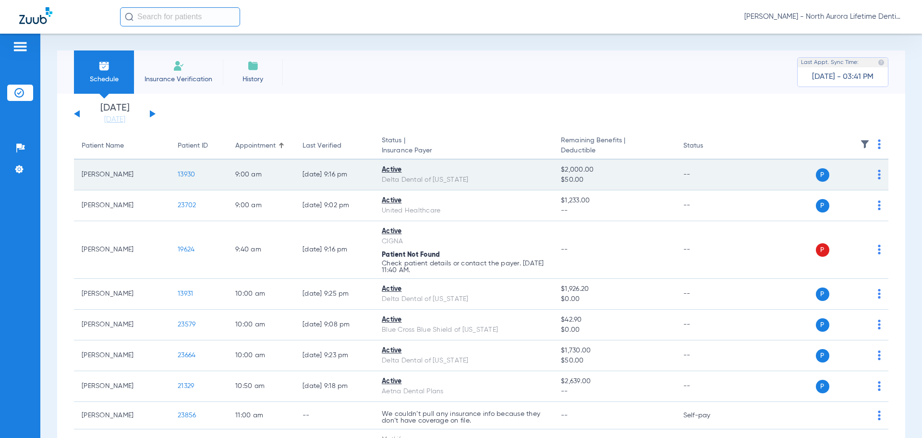
click at [187, 176] on span "13930" at bounding box center [186, 174] width 17 height 7
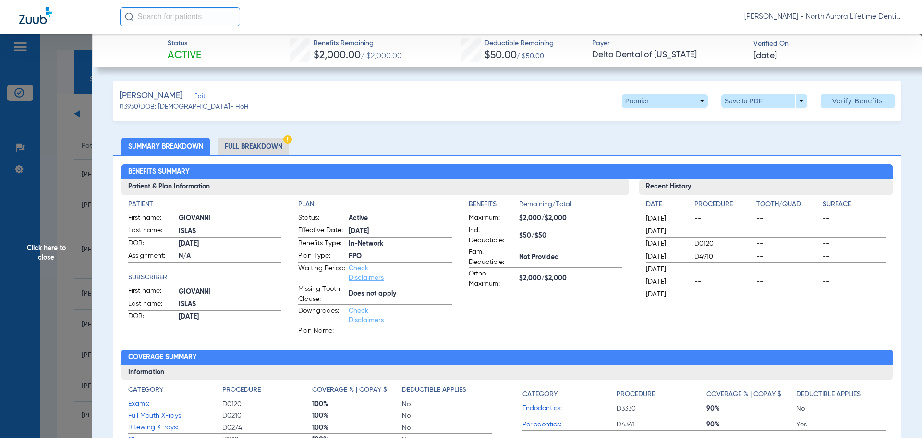
click at [243, 144] on li "Full Breakdown" at bounding box center [253, 146] width 71 height 17
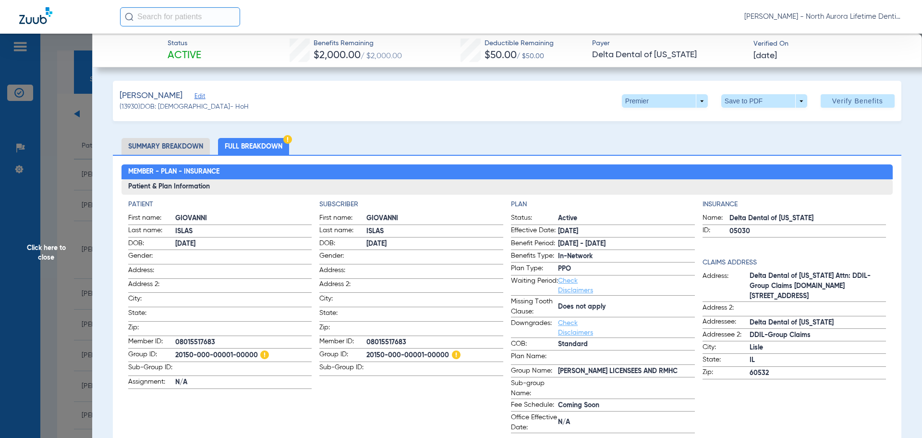
click at [59, 252] on span "Click here to close" at bounding box center [46, 253] width 92 height 438
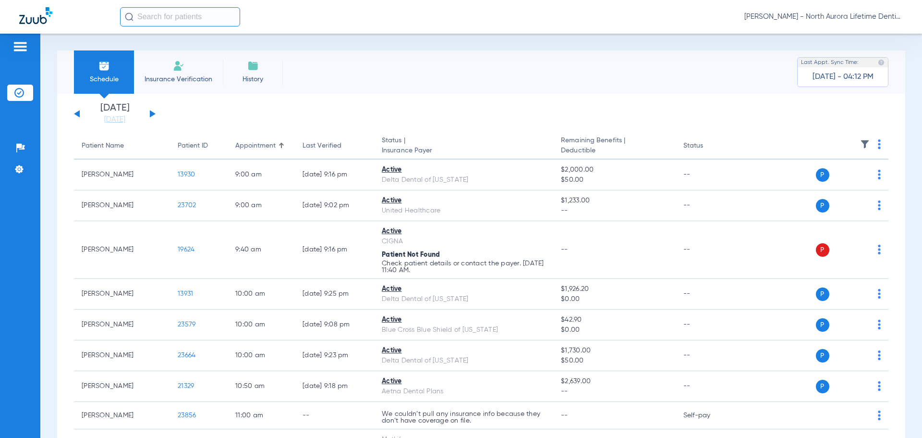
click at [154, 115] on button at bounding box center [153, 113] width 6 height 7
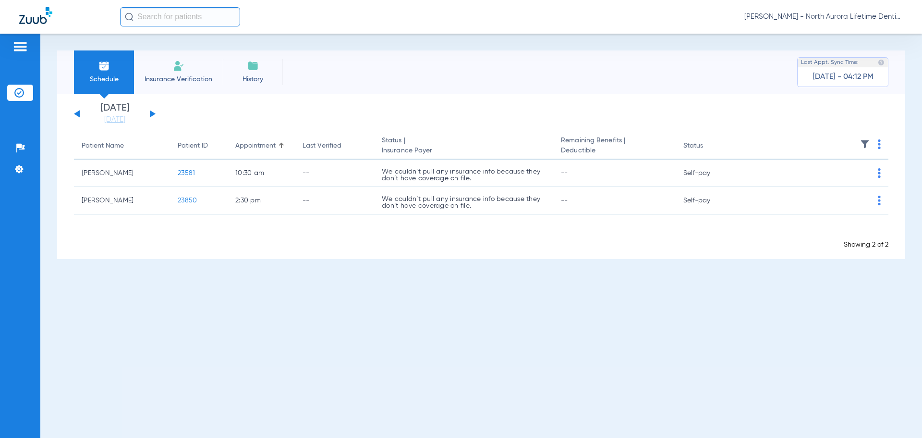
click at [154, 115] on button at bounding box center [153, 113] width 6 height 7
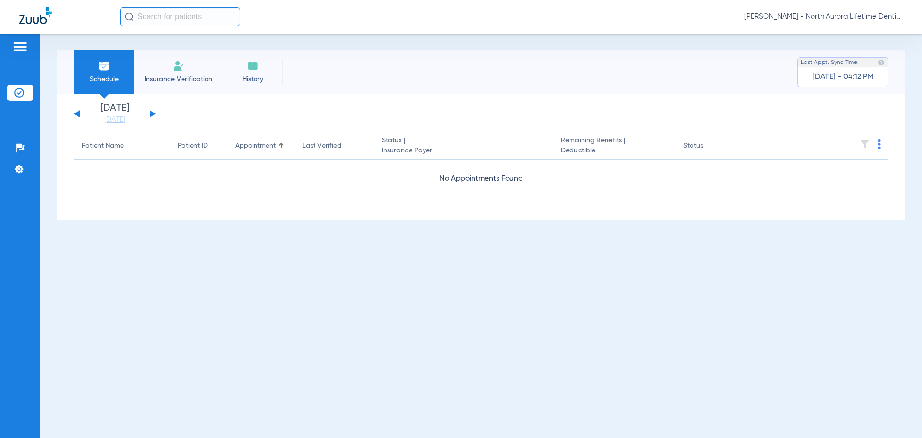
click at [154, 115] on button at bounding box center [153, 113] width 6 height 7
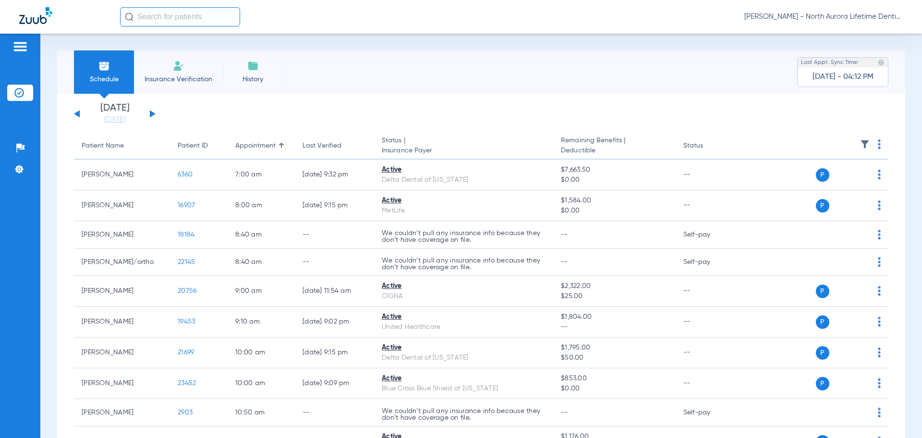
click at [154, 115] on button at bounding box center [153, 113] width 6 height 7
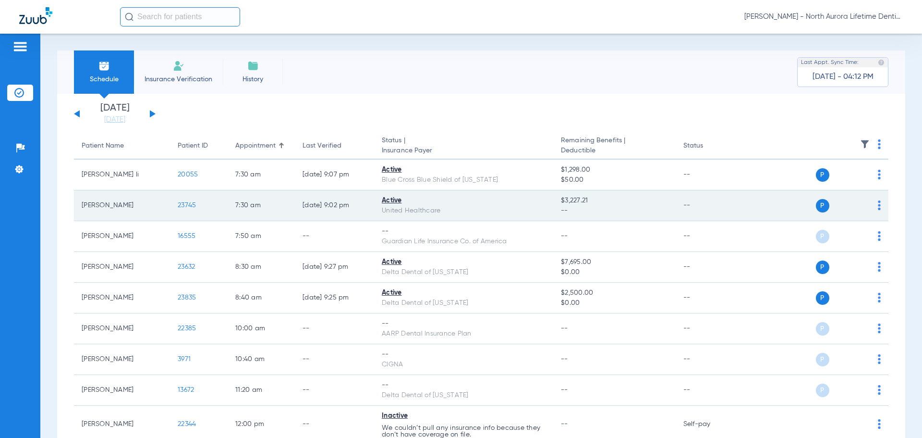
click at [191, 206] on span "23745" at bounding box center [187, 205] width 18 height 7
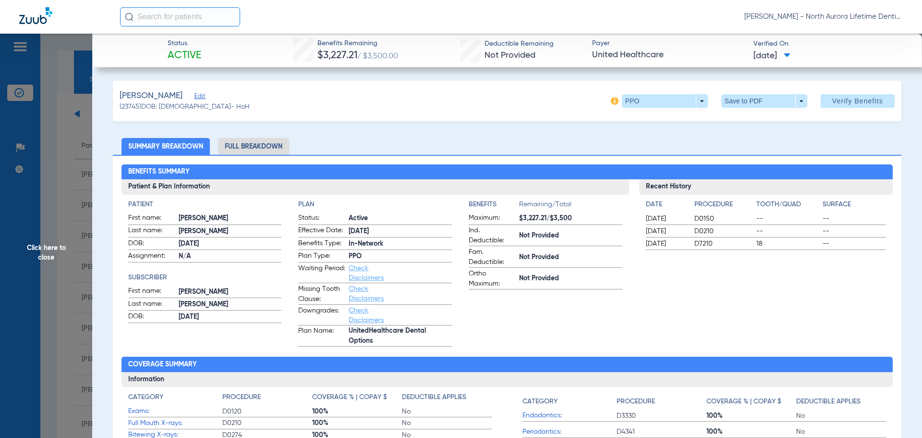
click at [236, 145] on li "Full Breakdown" at bounding box center [253, 146] width 71 height 17
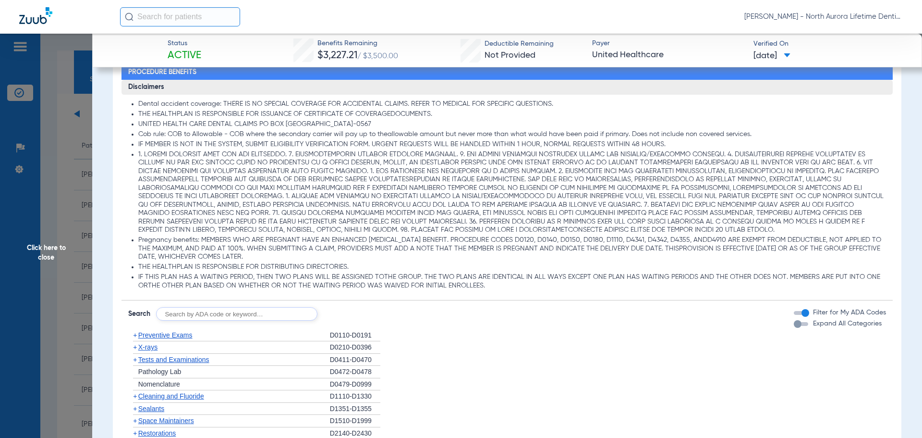
scroll to position [672, 0]
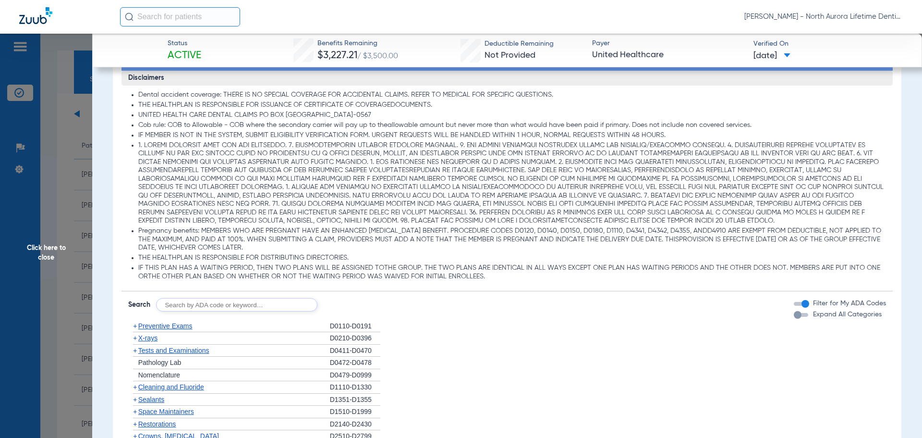
click at [794, 316] on div "button" at bounding box center [798, 315] width 8 height 8
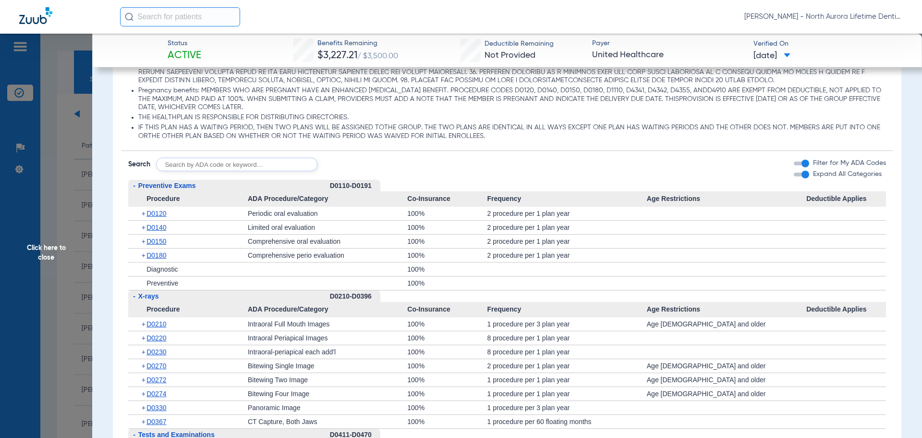
scroll to position [669, 0]
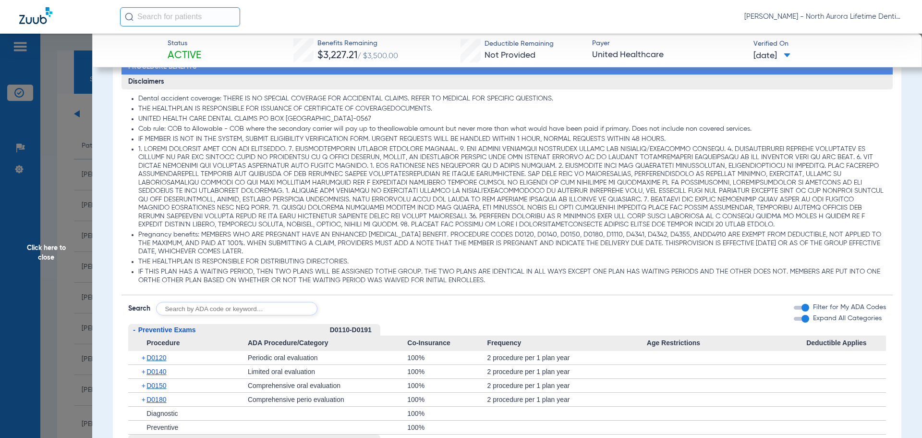
click at [45, 257] on span "Click here to close" at bounding box center [46, 253] width 92 height 438
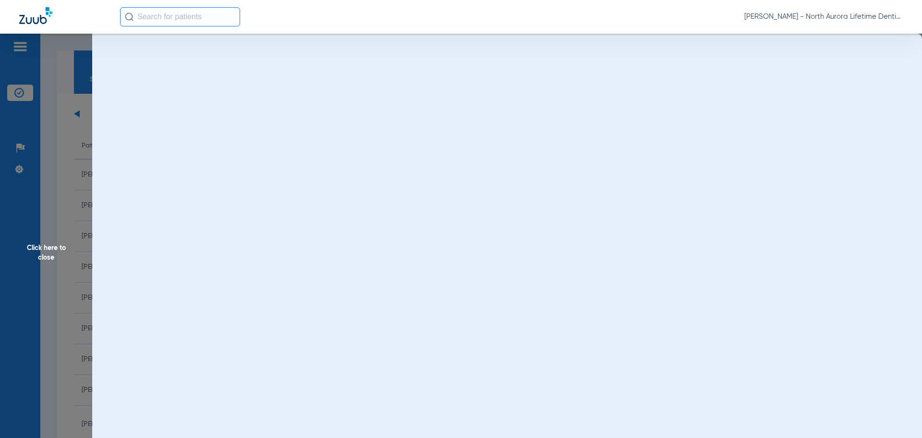
scroll to position [0, 0]
